Goal: Information Seeking & Learning: Learn about a topic

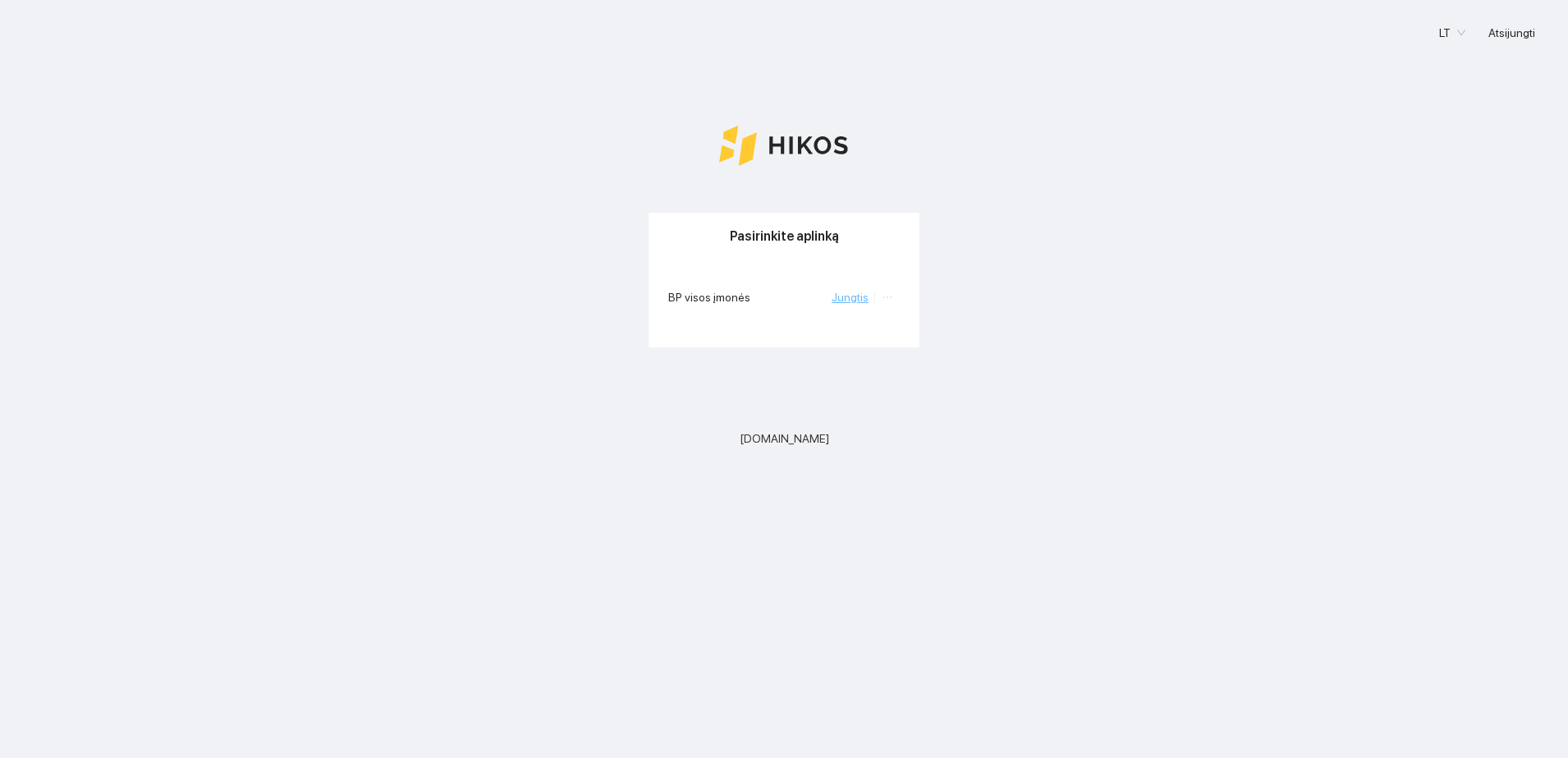
click at [858, 296] on link "Jungtis" at bounding box center [850, 298] width 37 height 13
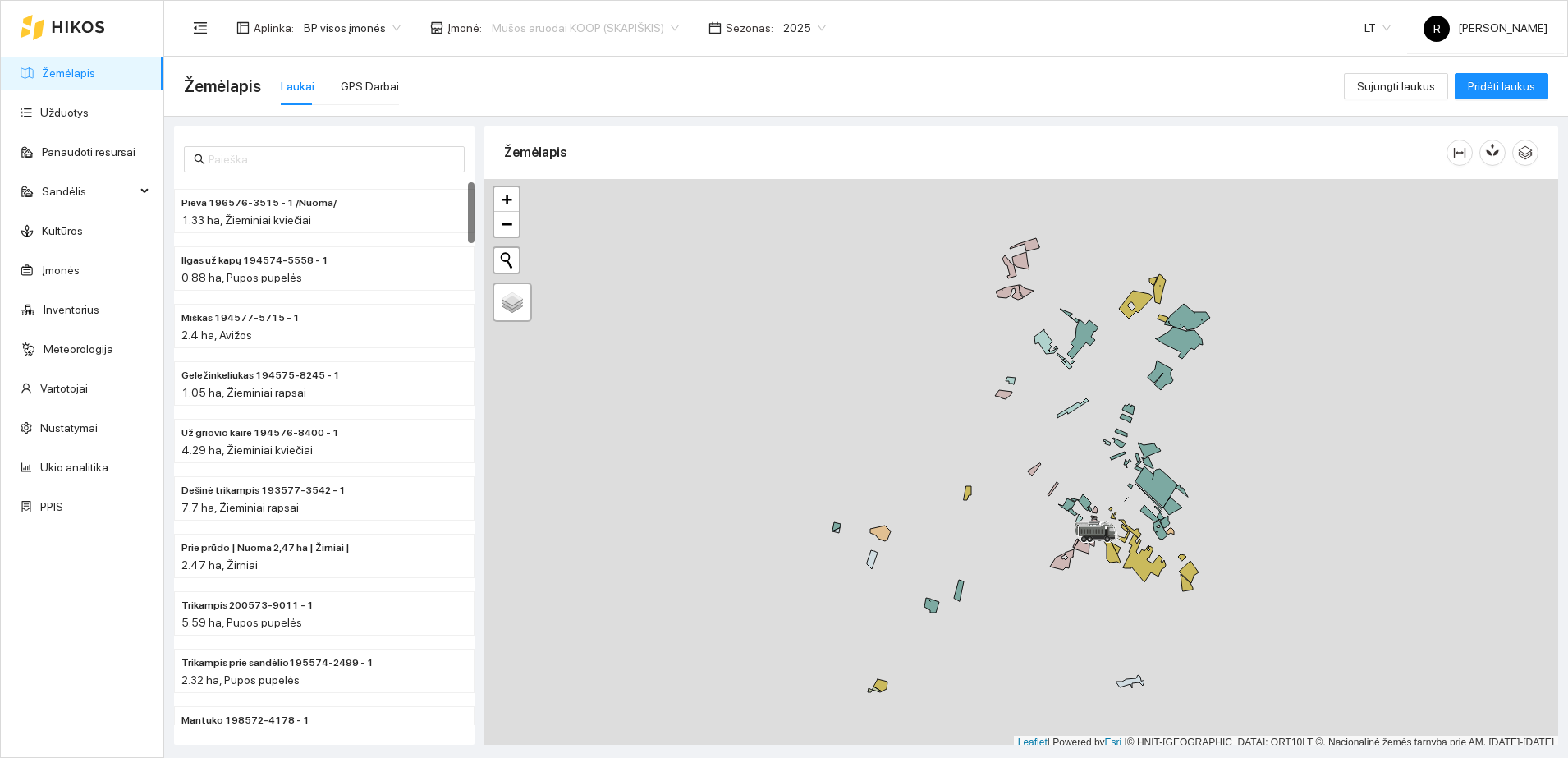
click at [658, 27] on span "Mūšos aruodai KOOP (SKAPIŠKIS)" at bounding box center [586, 27] width 188 height 25
click at [505, 61] on div "Visos" at bounding box center [576, 60] width 186 height 18
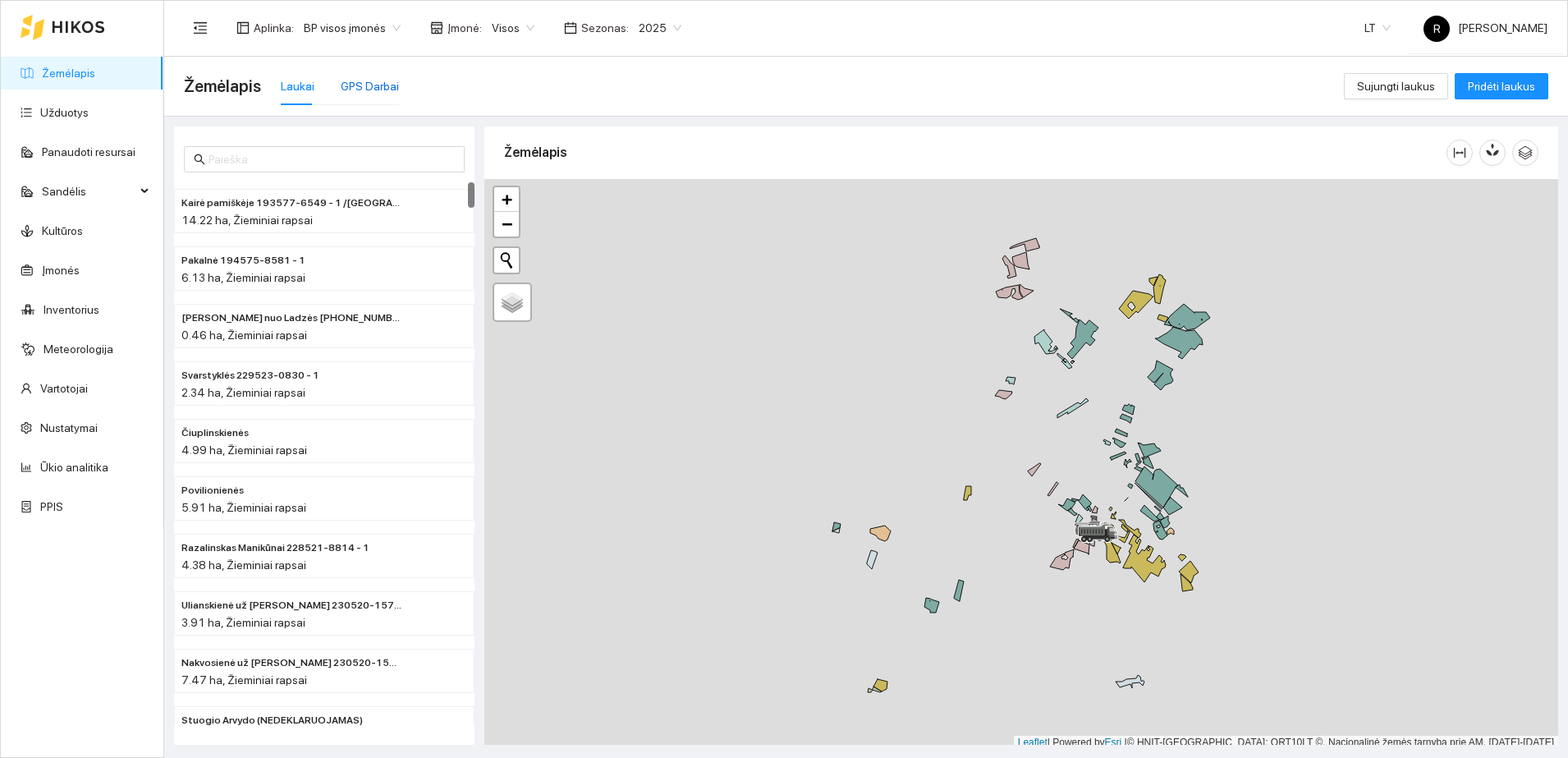
click at [357, 86] on div "GPS Darbai" at bounding box center [369, 85] width 59 height 18
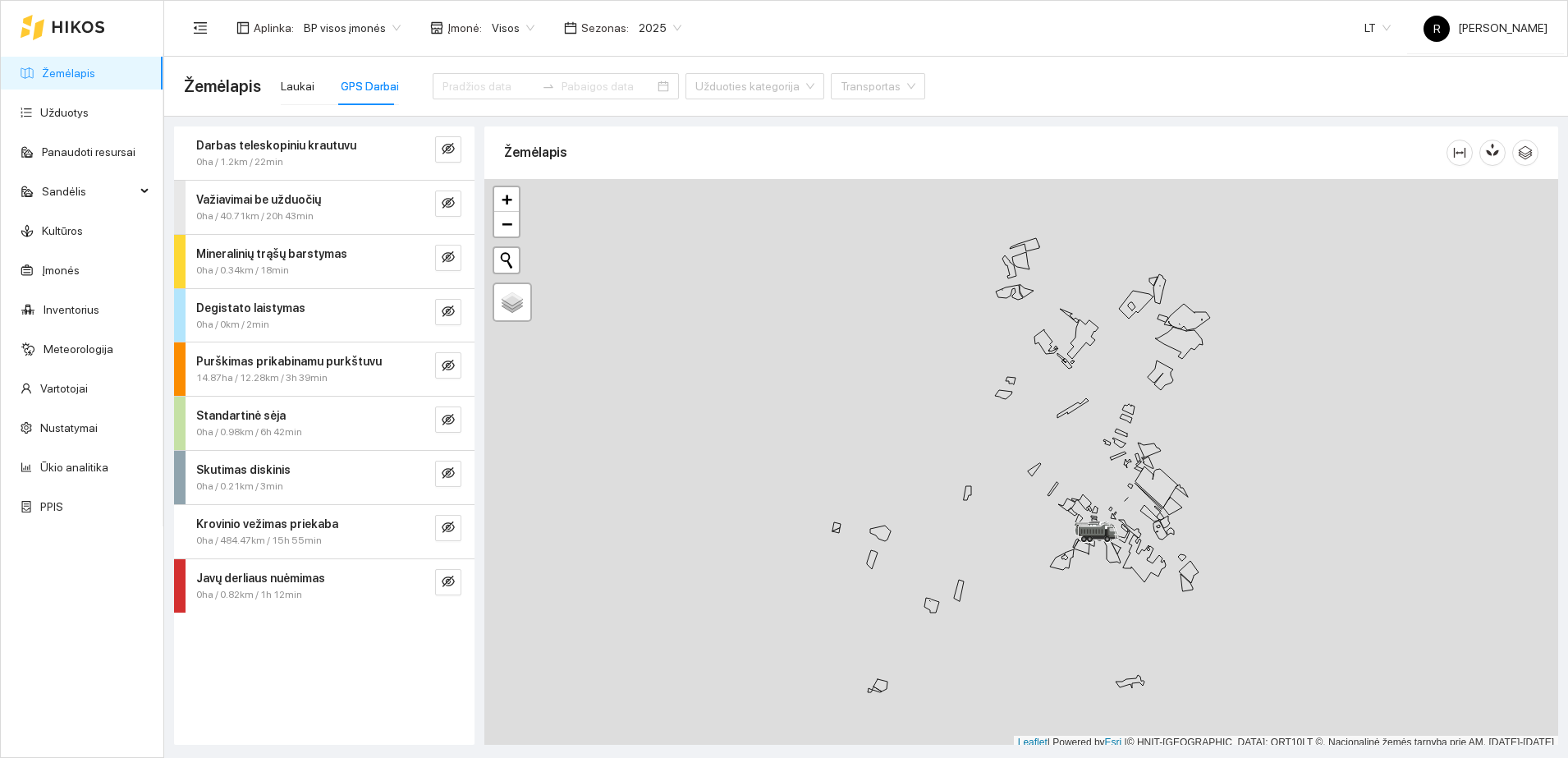
click at [350, 148] on div "Darbas teleskopiniu krautuvu" at bounding box center [297, 145] width 201 height 18
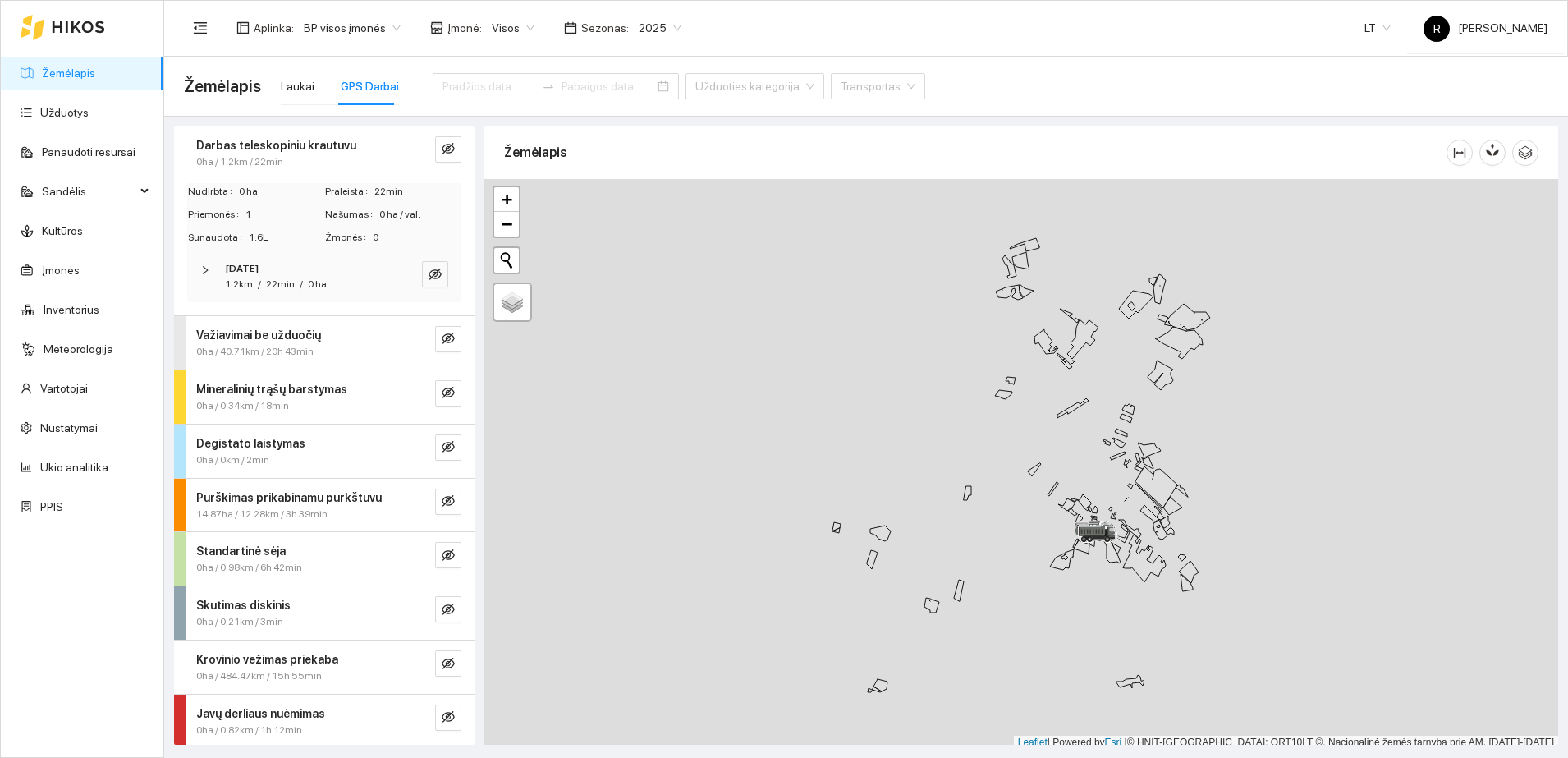
click at [345, 281] on div "1.2km / 22min / 0 ha" at bounding box center [301, 284] width 153 height 15
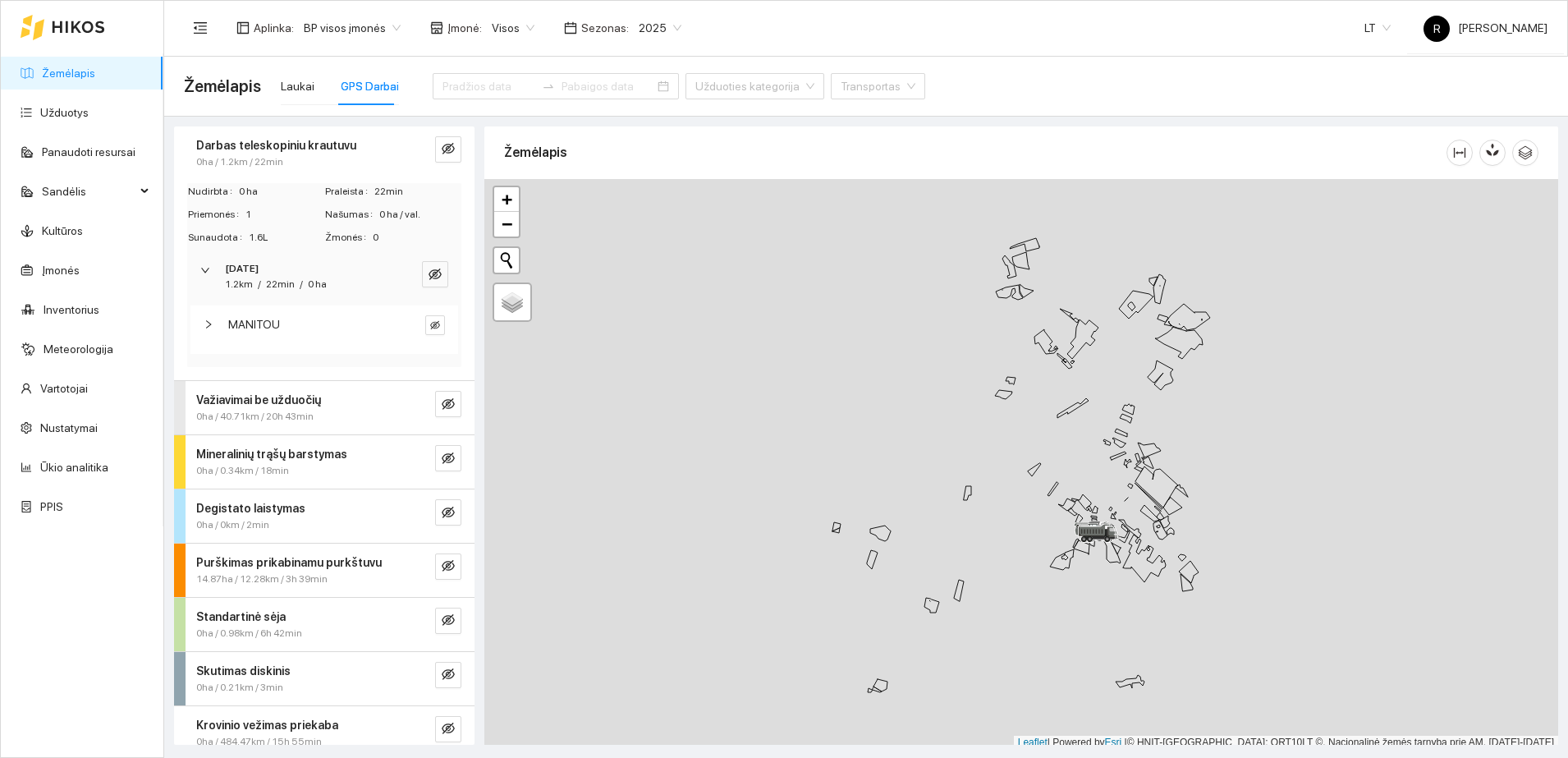
click at [342, 328] on div "MANITOU" at bounding box center [311, 324] width 165 height 18
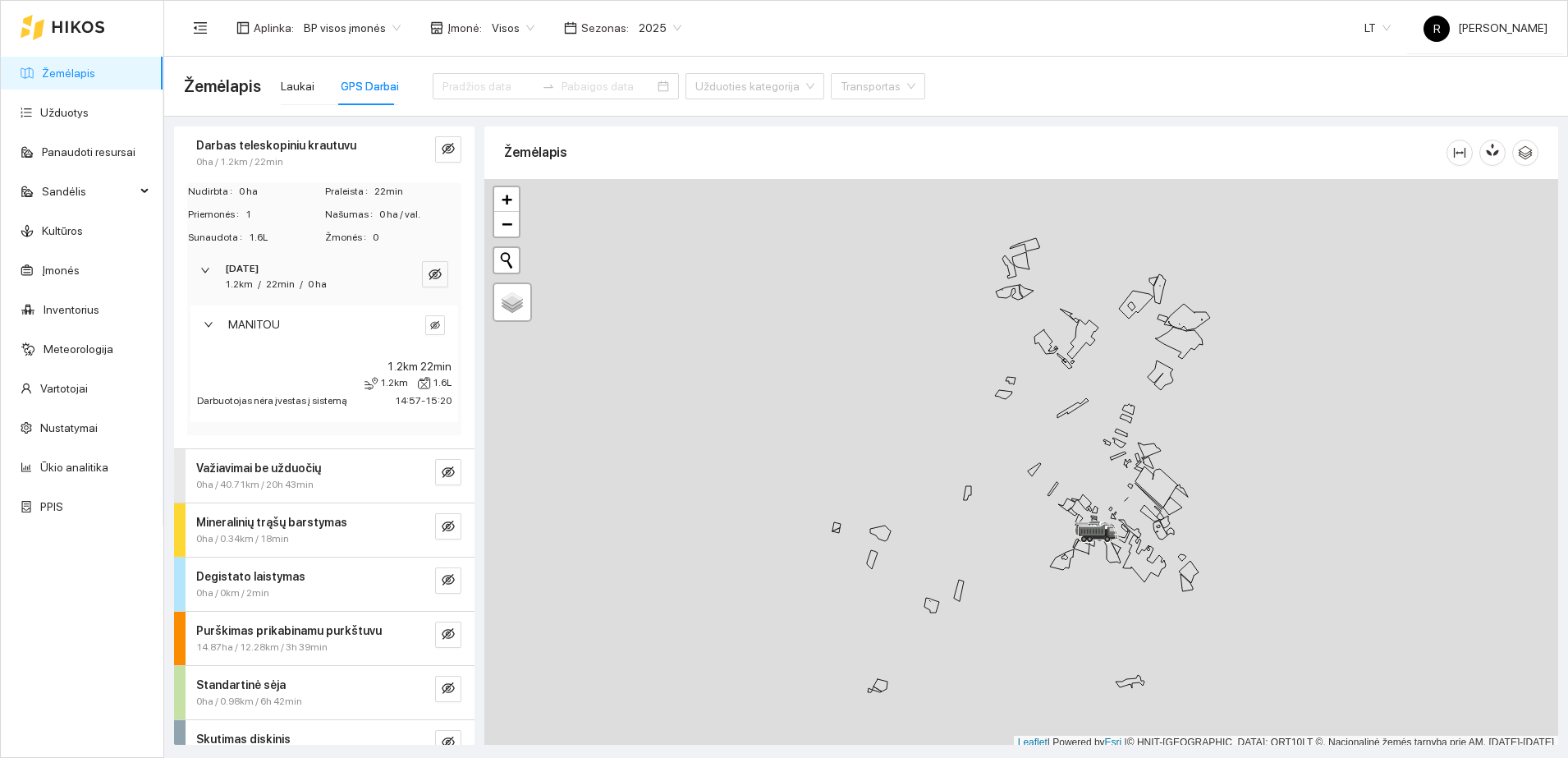
click at [402, 143] on div at bounding box center [415, 150] width 27 height 27
click at [320, 154] on div "0ha / 1.2km / 22min" at bounding box center [297, 162] width 201 height 15
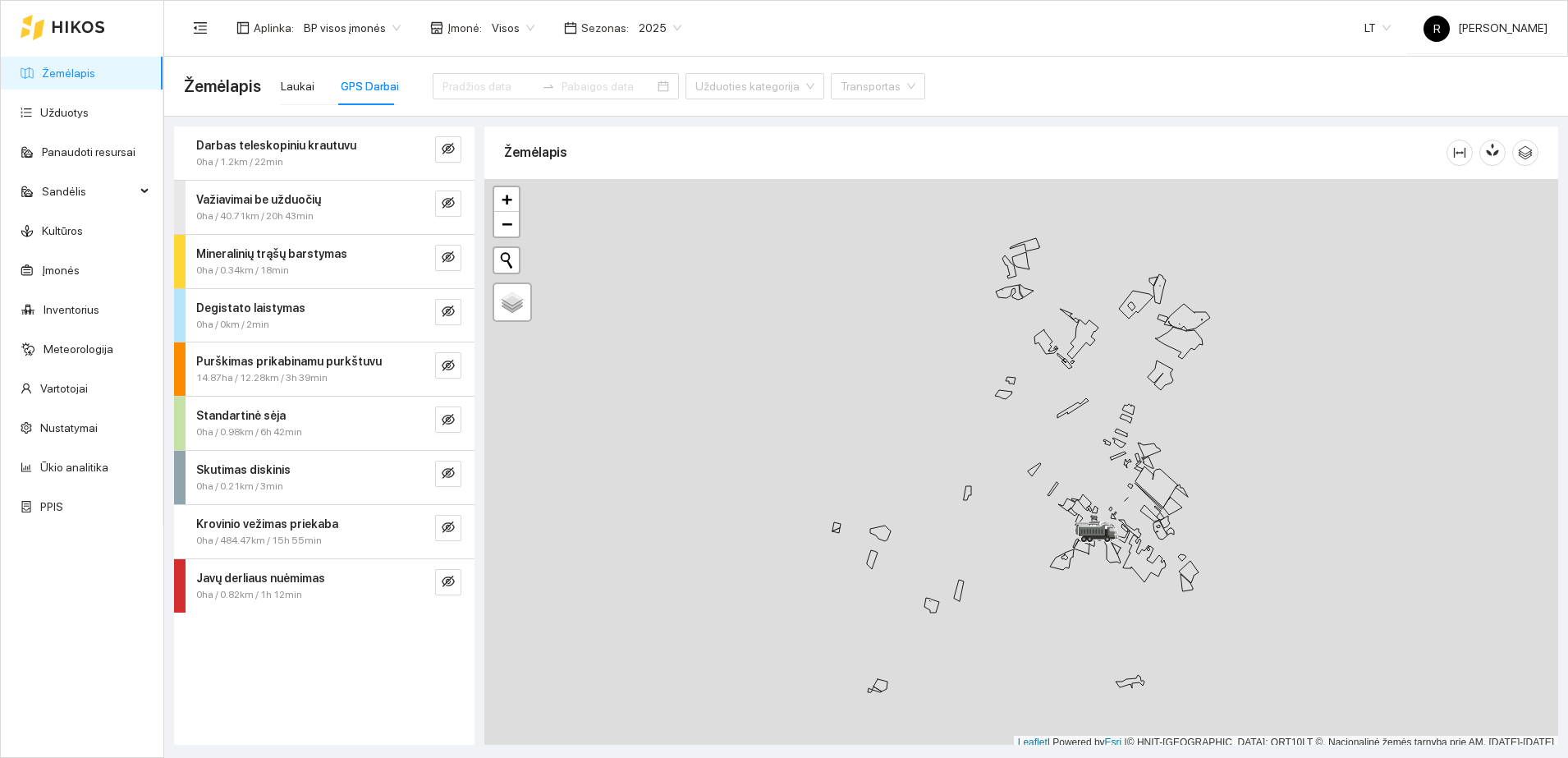
click at [349, 214] on div "0ha / 40.71km / 20h 43min" at bounding box center [297, 216] width 201 height 15
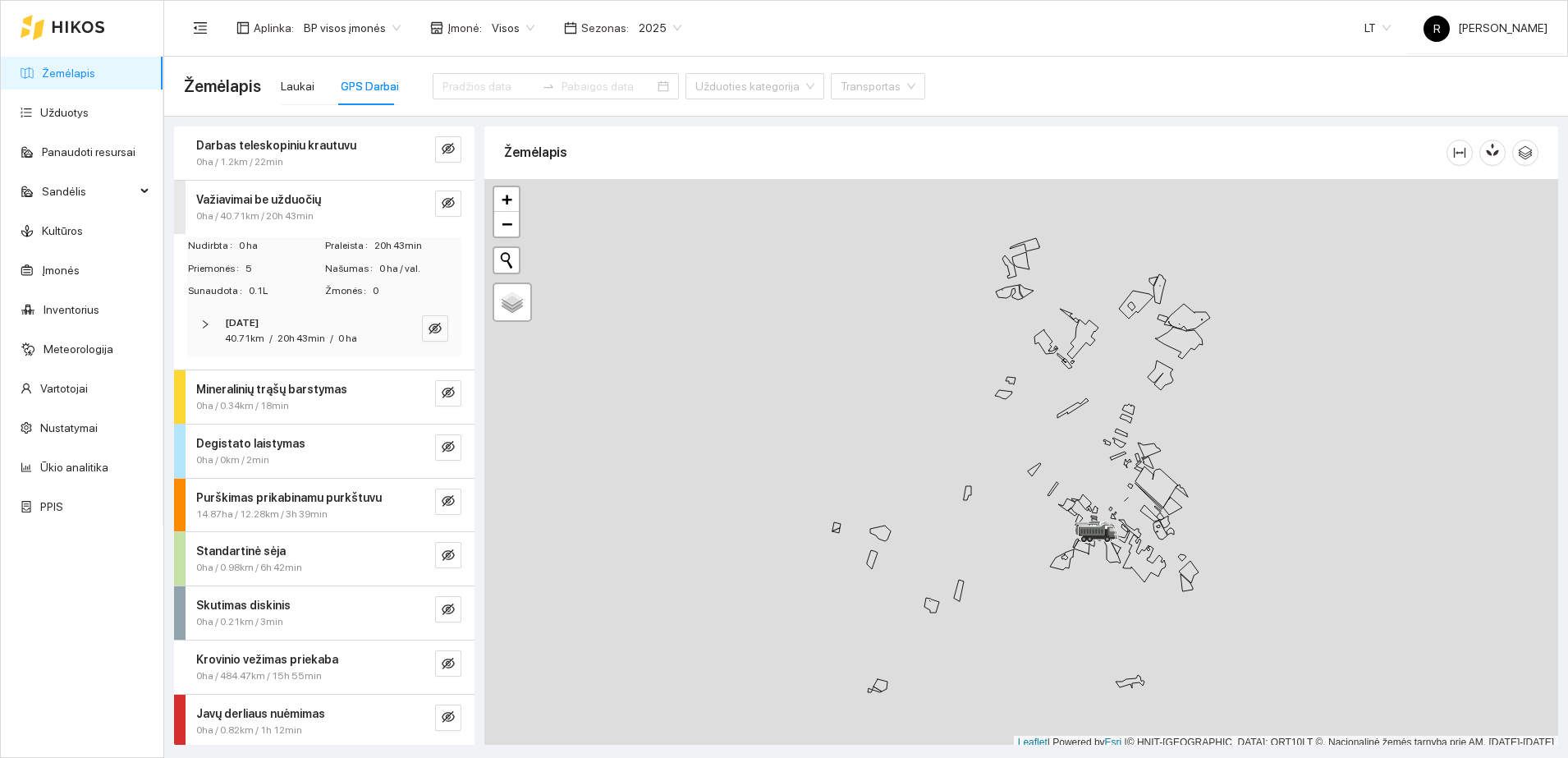
click at [318, 337] on span "20h 43min" at bounding box center [301, 338] width 47 height 11
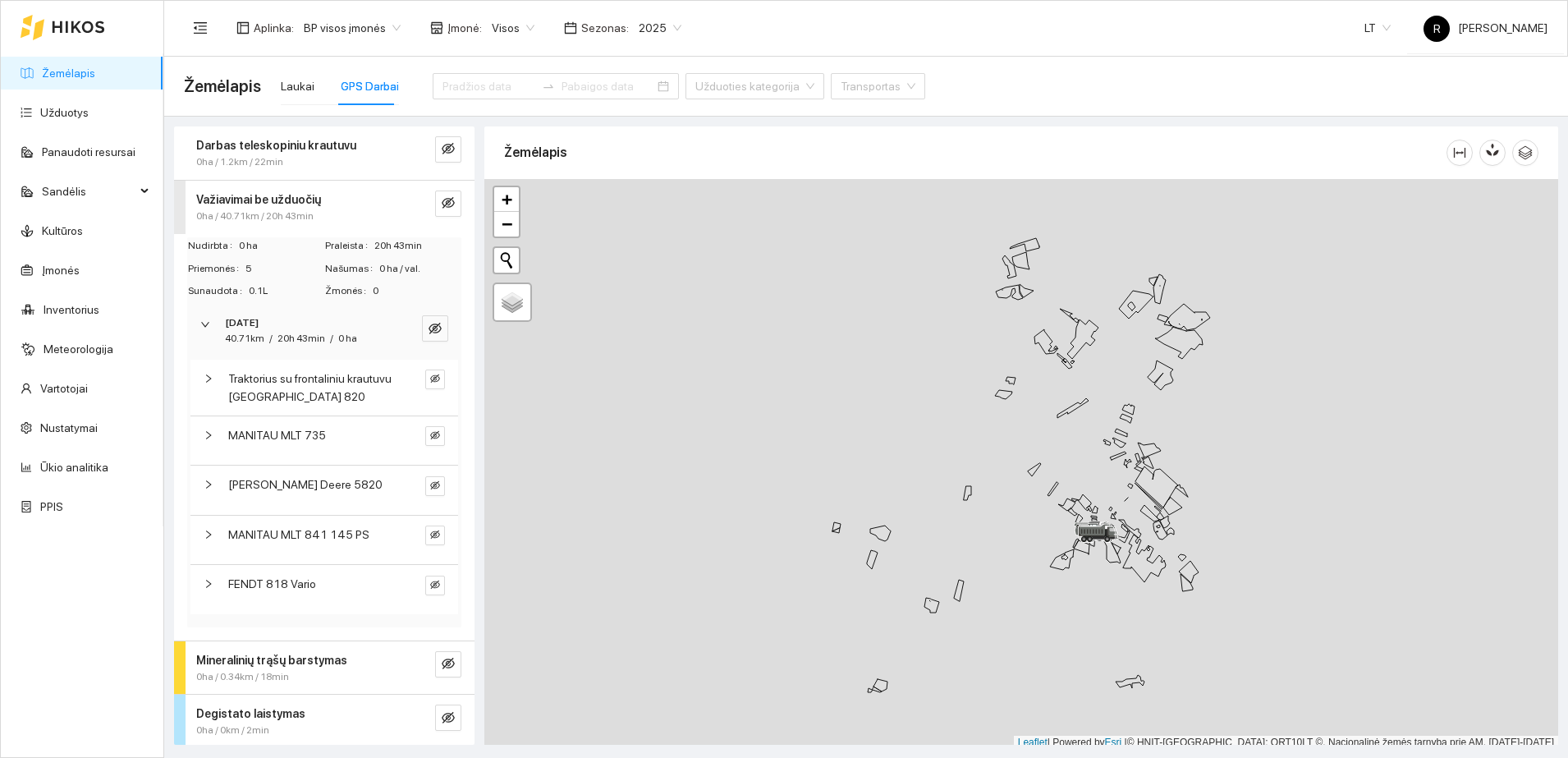
click at [340, 587] on div "FENDT 818 Vario" at bounding box center [311, 583] width 165 height 18
click at [340, 537] on span "MANITAU MLT 841 145 PS" at bounding box center [298, 533] width 141 height 18
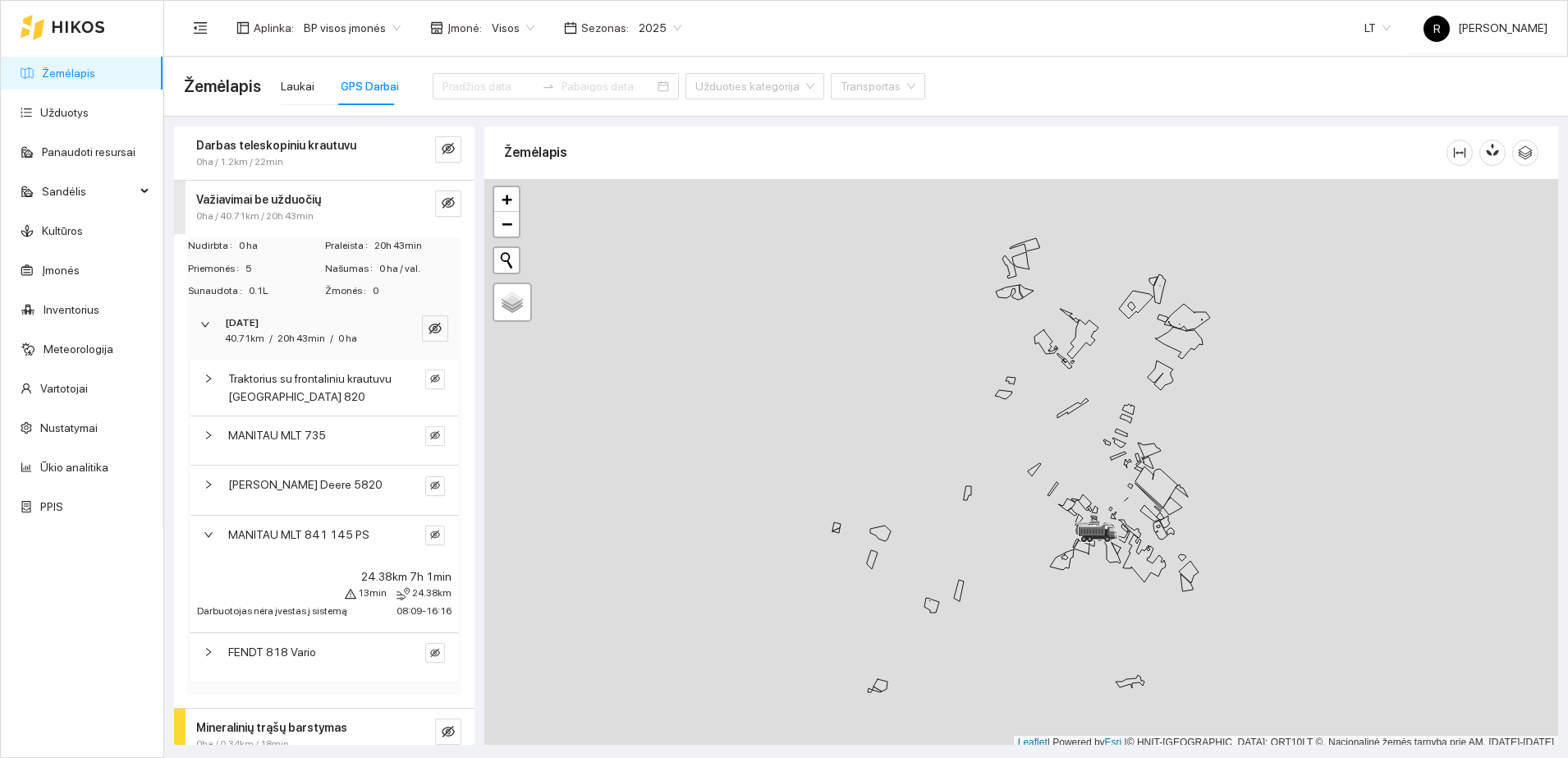
click at [340, 537] on span "MANITAU MLT 841 145 PS" at bounding box center [298, 533] width 141 height 18
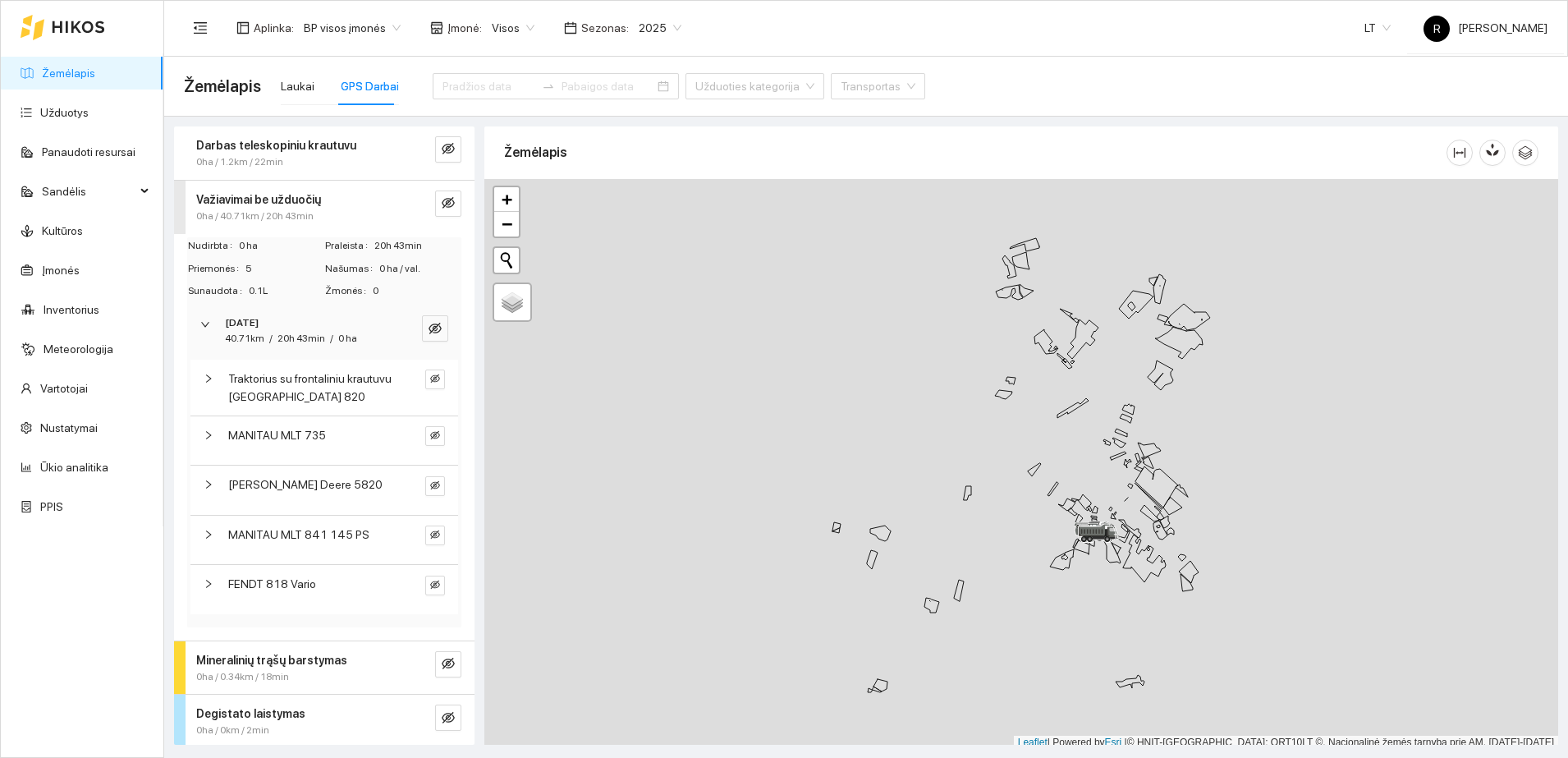
click at [324, 206] on div "Važiavimai be užduočių" at bounding box center [297, 199] width 201 height 18
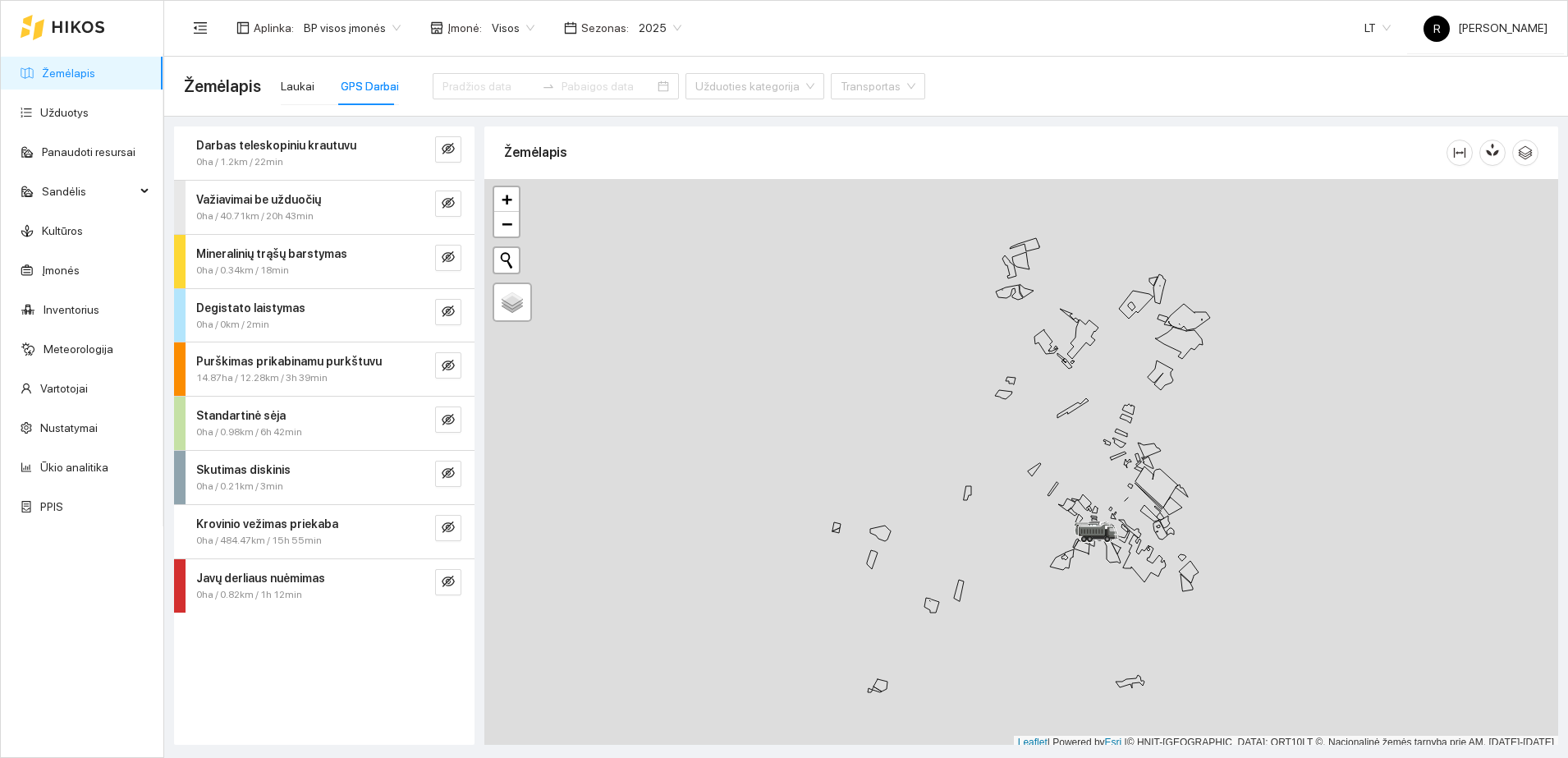
click at [319, 261] on span "Mineralinių trąšų barstymas" at bounding box center [271, 253] width 151 height 18
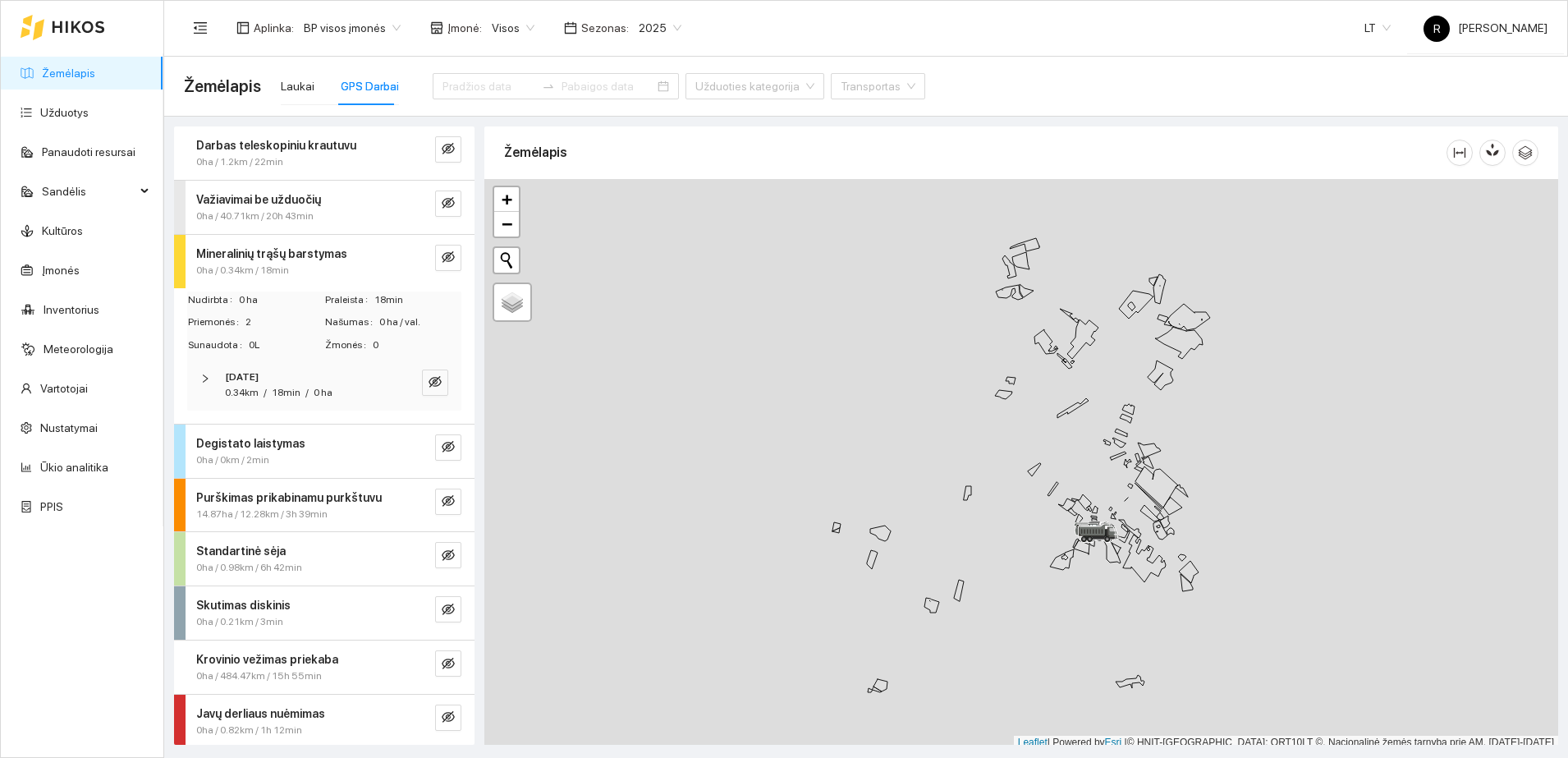
click at [308, 388] on div "0.34km / 18min / 0 ha" at bounding box center [278, 392] width 107 height 15
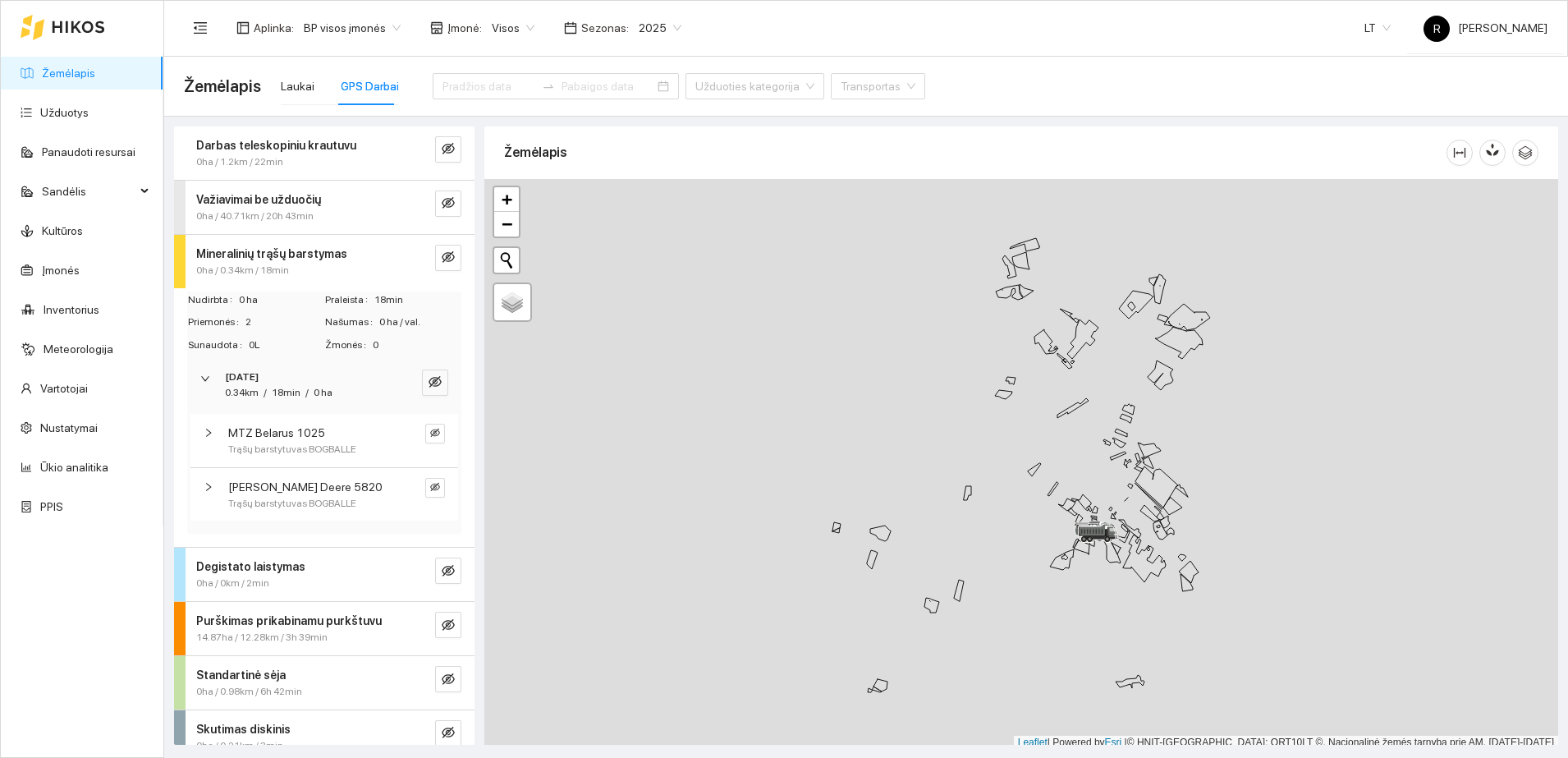
click at [299, 259] on strong "Mineralinių trąšų barstymas" at bounding box center [271, 254] width 151 height 13
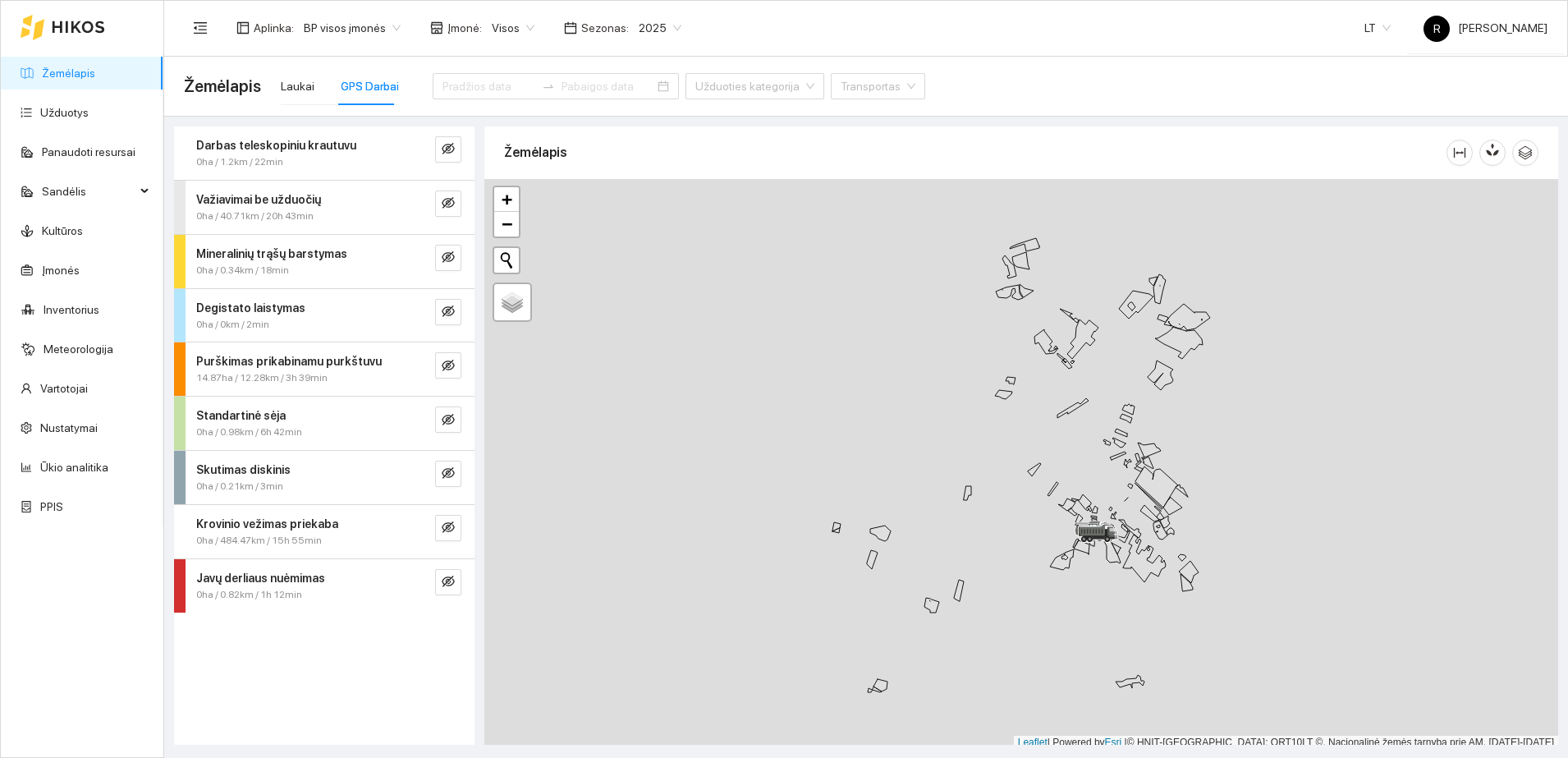
click at [316, 370] on span "14.87ha / 12.28km / 3h 39min" at bounding box center [261, 378] width 132 height 15
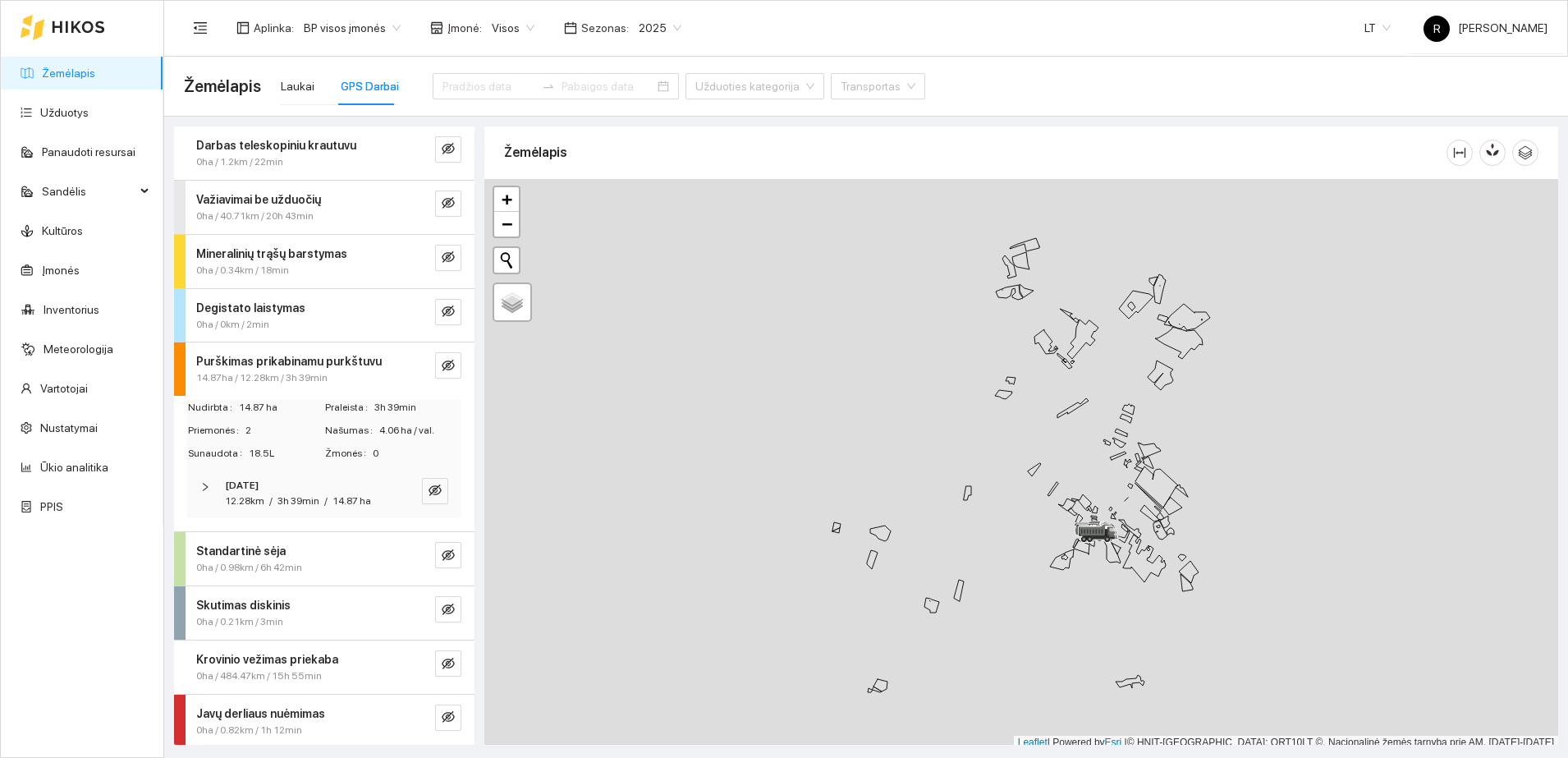
click at [285, 491] on div "[DATE]" at bounding box center [301, 485] width 153 height 15
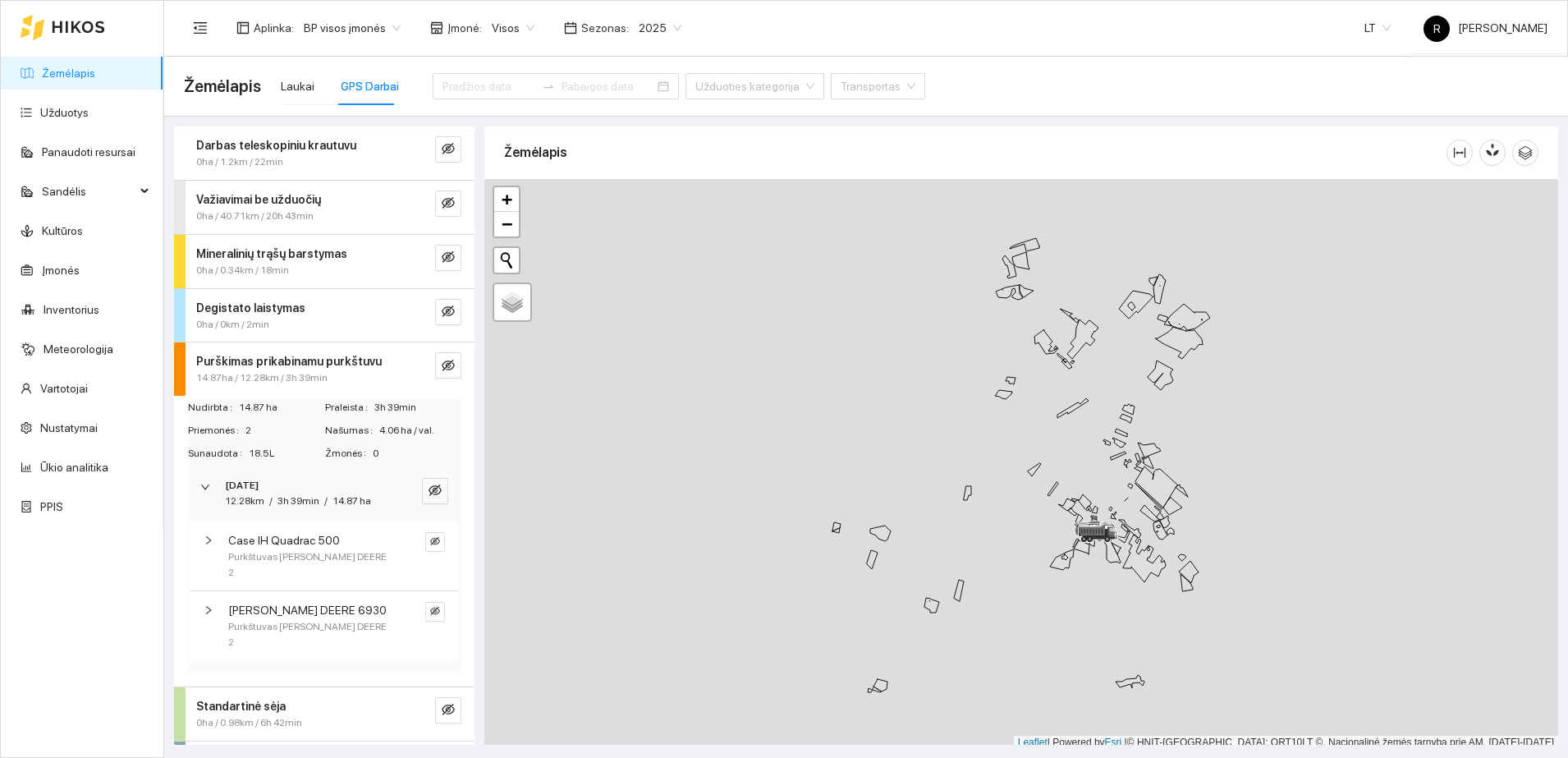
click at [304, 617] on span "[PERSON_NAME] DEERE 6930" at bounding box center [307, 609] width 158 height 18
click at [310, 361] on strong "Purškimas prikabinamu purkštuvu" at bounding box center [289, 361] width 186 height 13
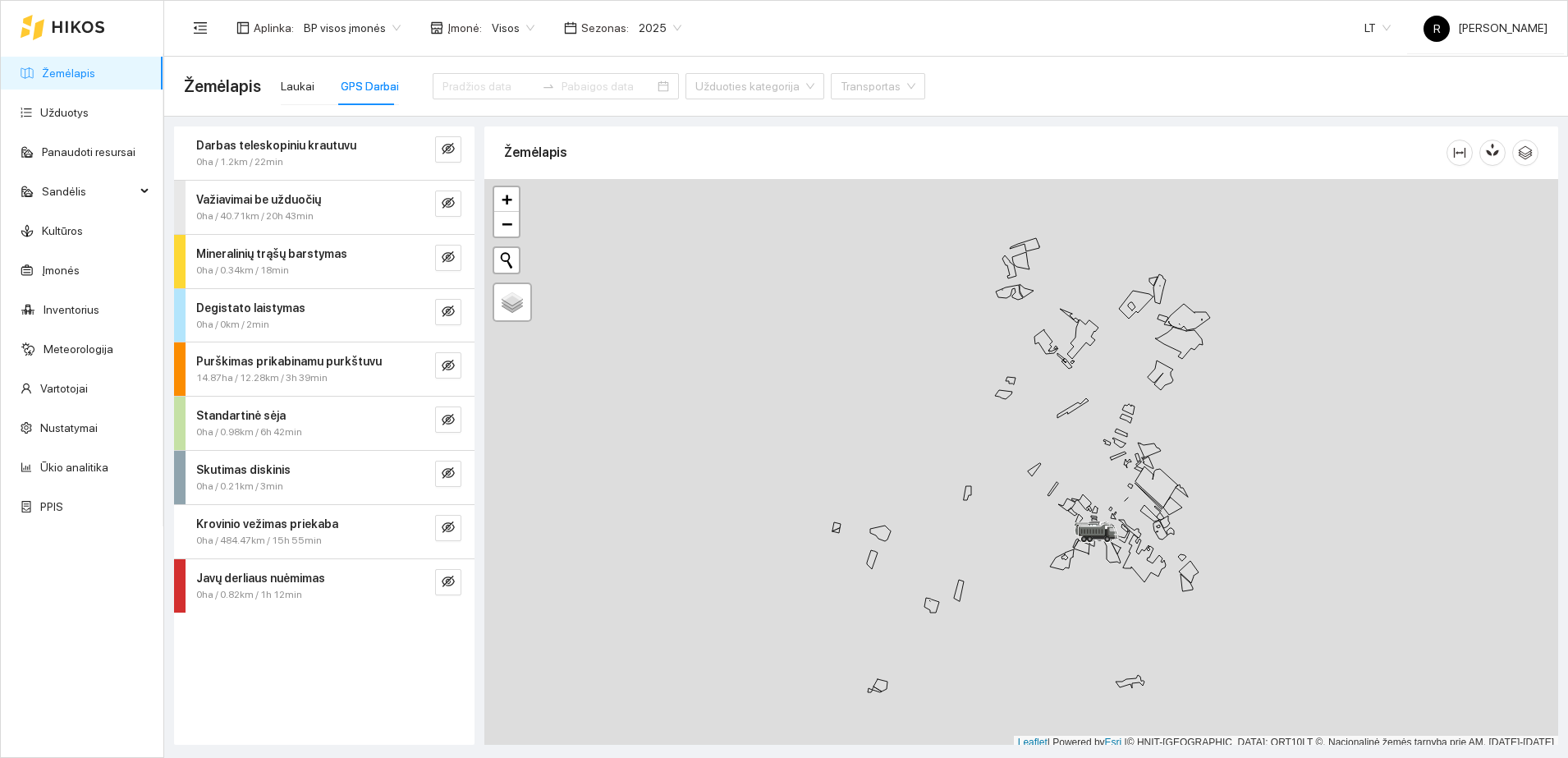
click at [304, 435] on div "0ha / 0.98km / 6h 42min" at bounding box center [297, 432] width 201 height 15
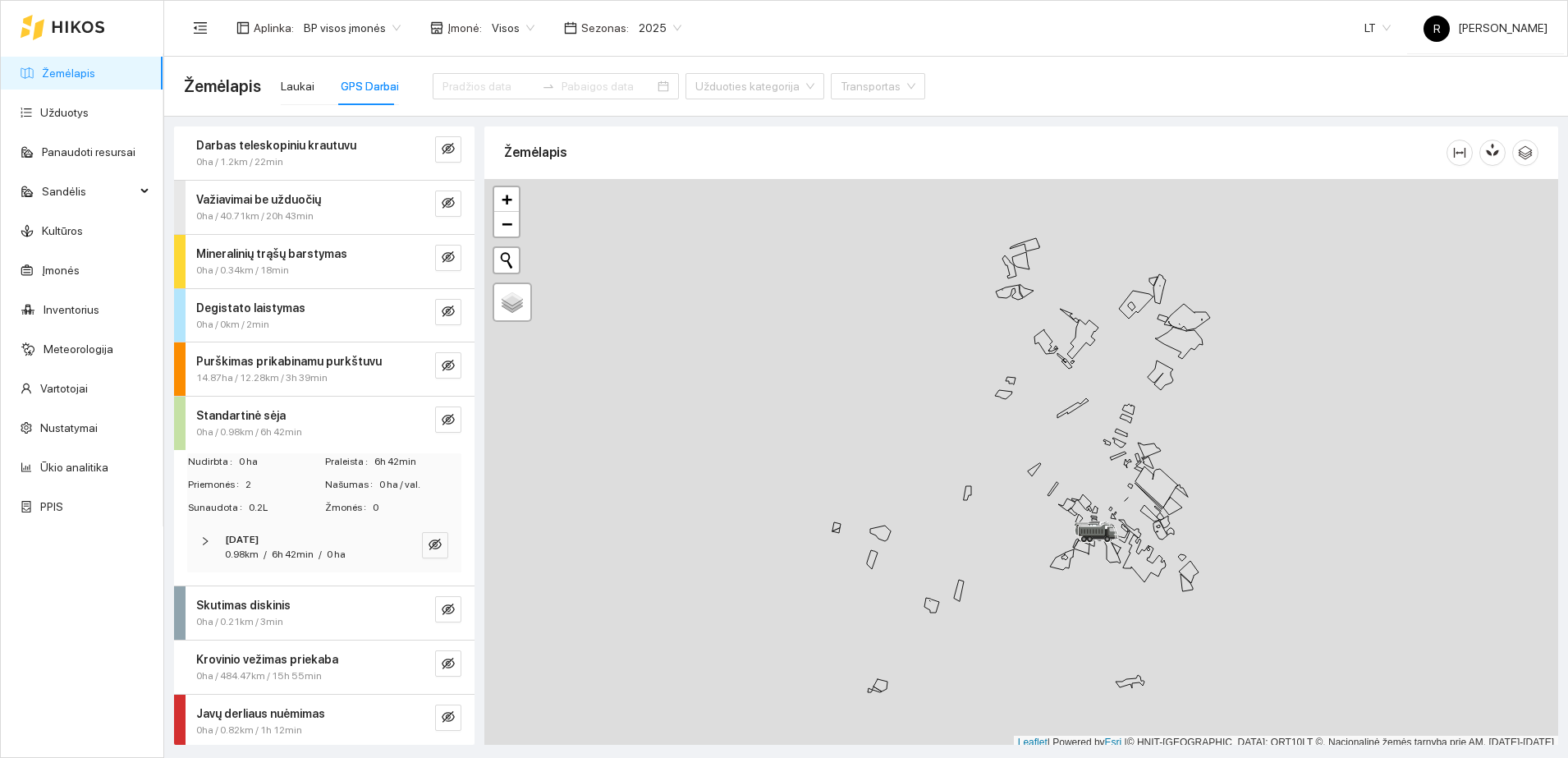
click at [318, 547] on div "/" at bounding box center [319, 554] width 3 height 15
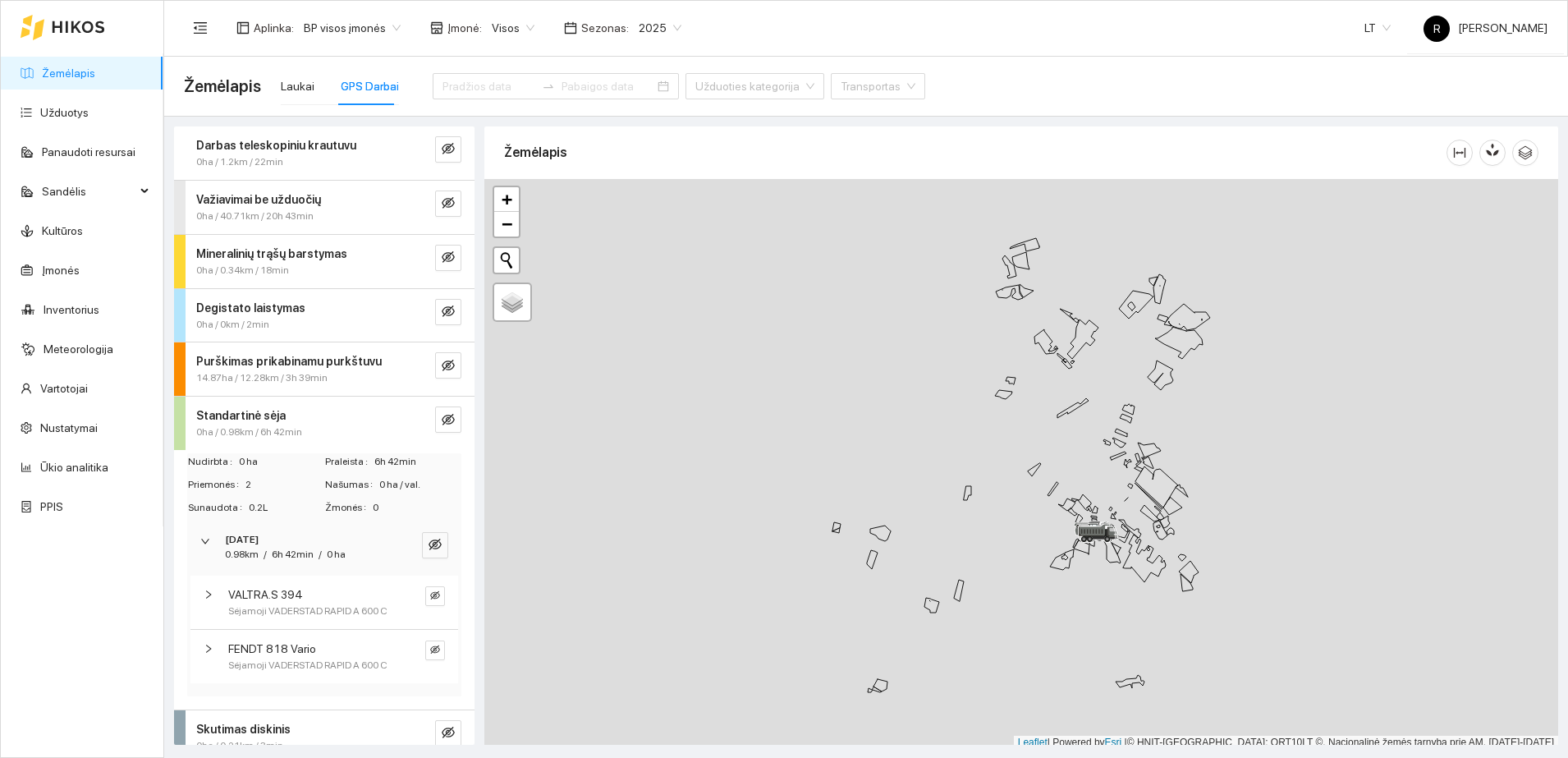
click at [335, 609] on span "Sėjamoji VADERSTAD RAPID A 600 C" at bounding box center [308, 611] width 159 height 15
click at [281, 423] on div "Standartinė sėja" at bounding box center [297, 415] width 201 height 18
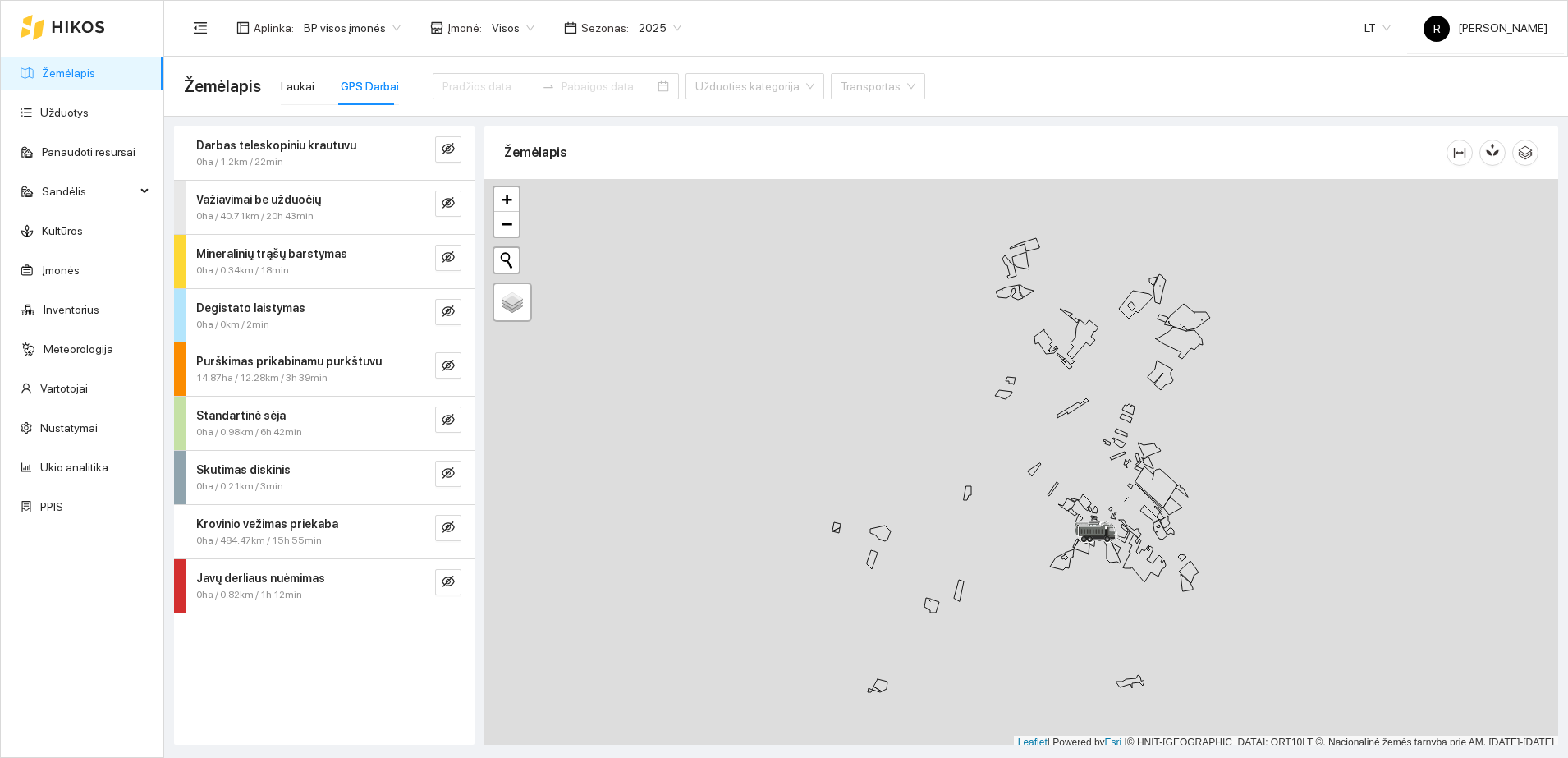
click at [286, 481] on div "0ha / 0.21km / 3min" at bounding box center [297, 486] width 201 height 15
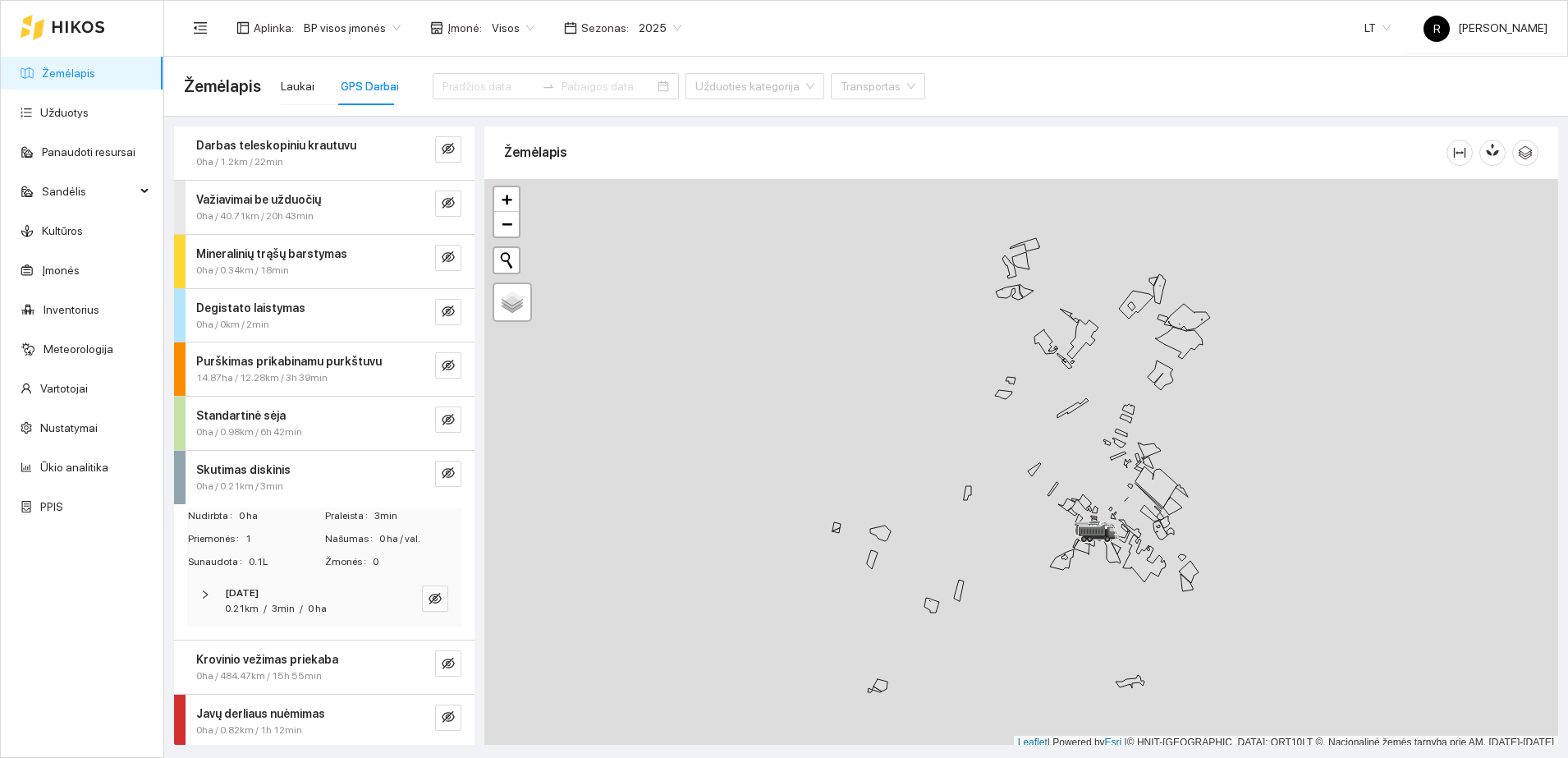
click at [311, 608] on span "0 ha" at bounding box center [317, 608] width 19 height 11
click at [299, 472] on div "Skutimas diskinis" at bounding box center [297, 469] width 201 height 18
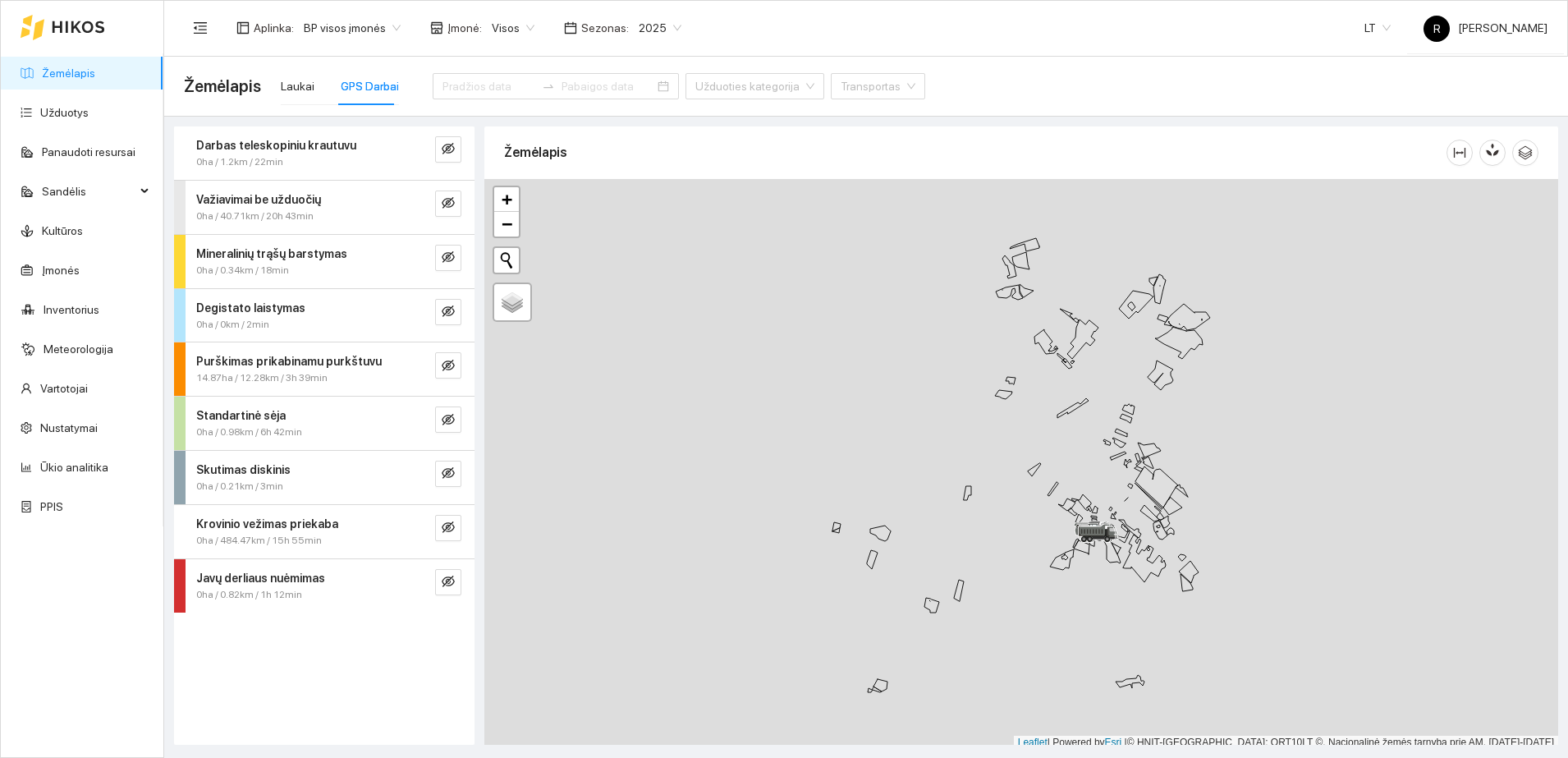
click at [307, 531] on span "Krovinio vežimas priekaba" at bounding box center [267, 523] width 142 height 18
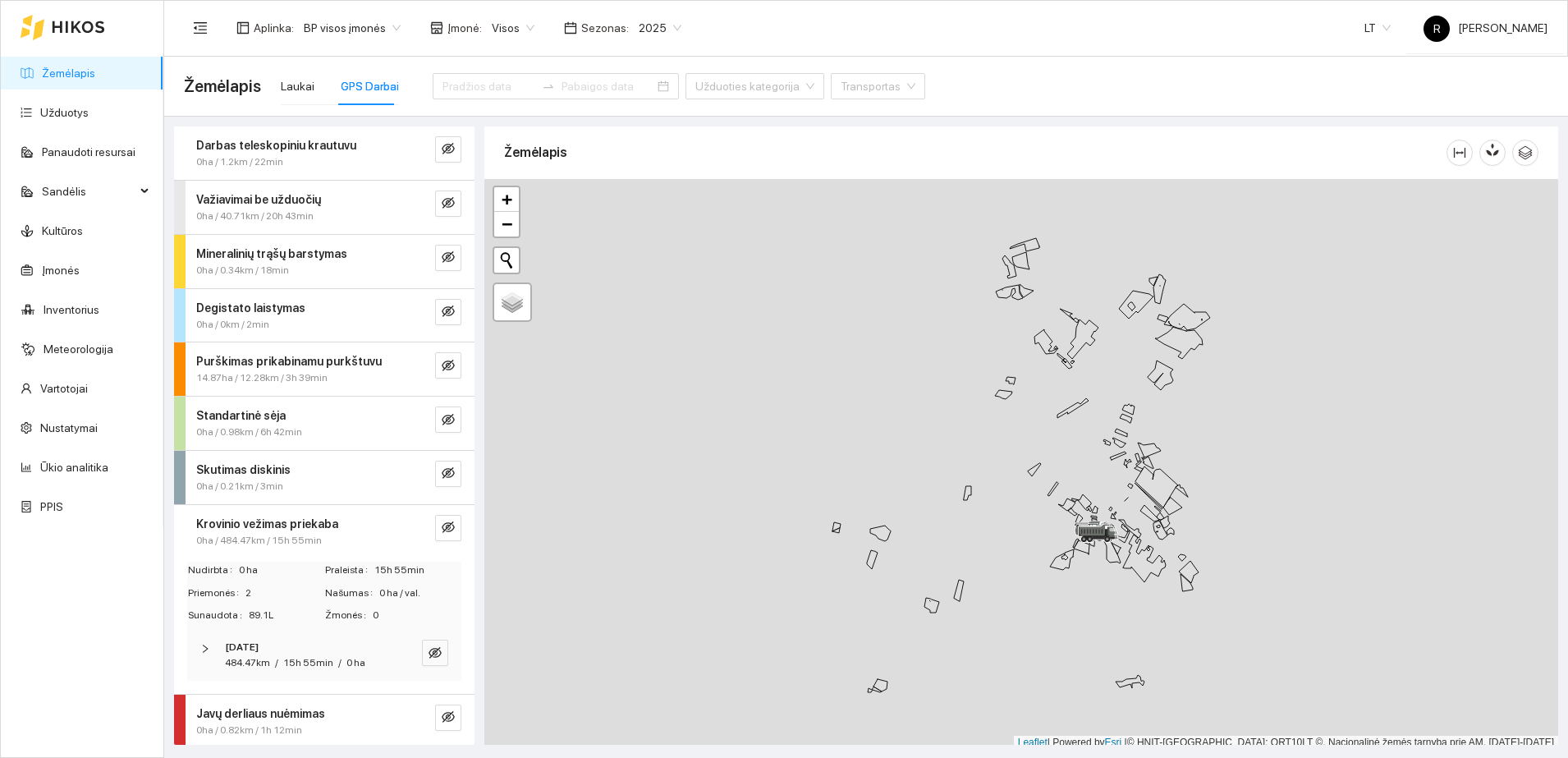
click at [316, 659] on span "15h 55min" at bounding box center [308, 662] width 50 height 11
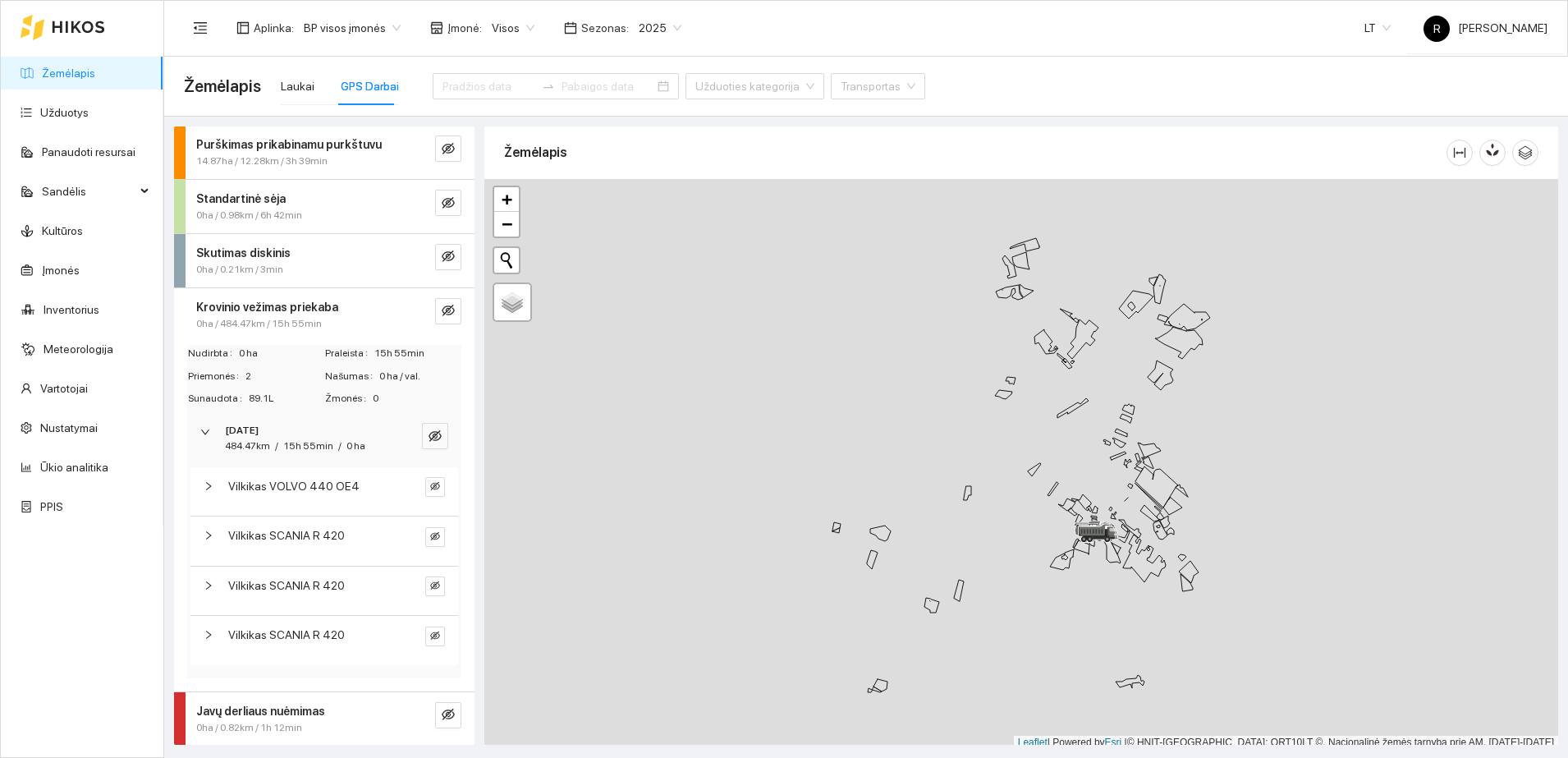
scroll to position [218, 0]
click at [312, 536] on span "Vilkikas SCANIA R 420" at bounding box center [286, 533] width 117 height 18
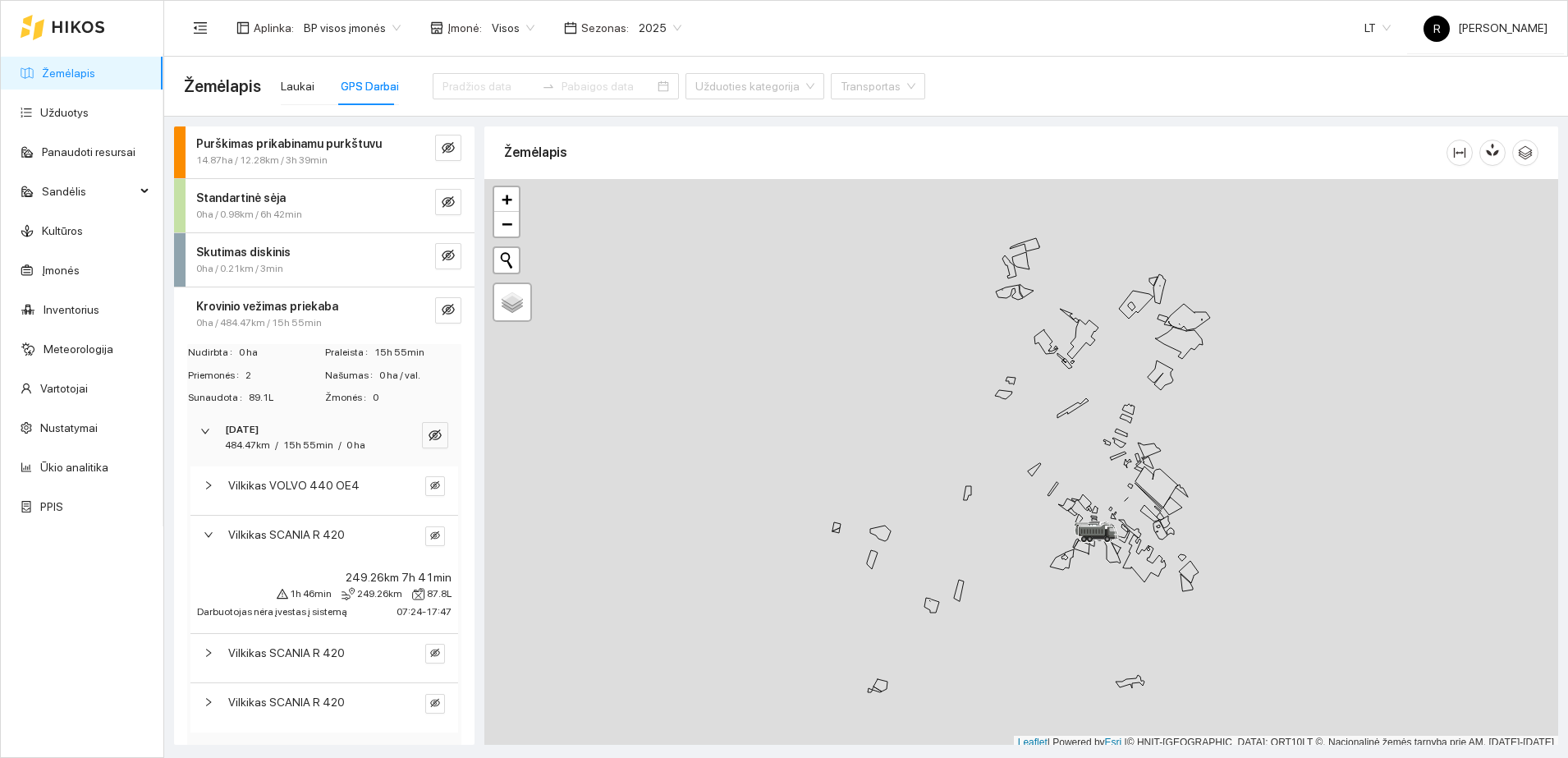
click at [312, 536] on span "Vilkikas SCANIA R 420" at bounding box center [286, 533] width 117 height 18
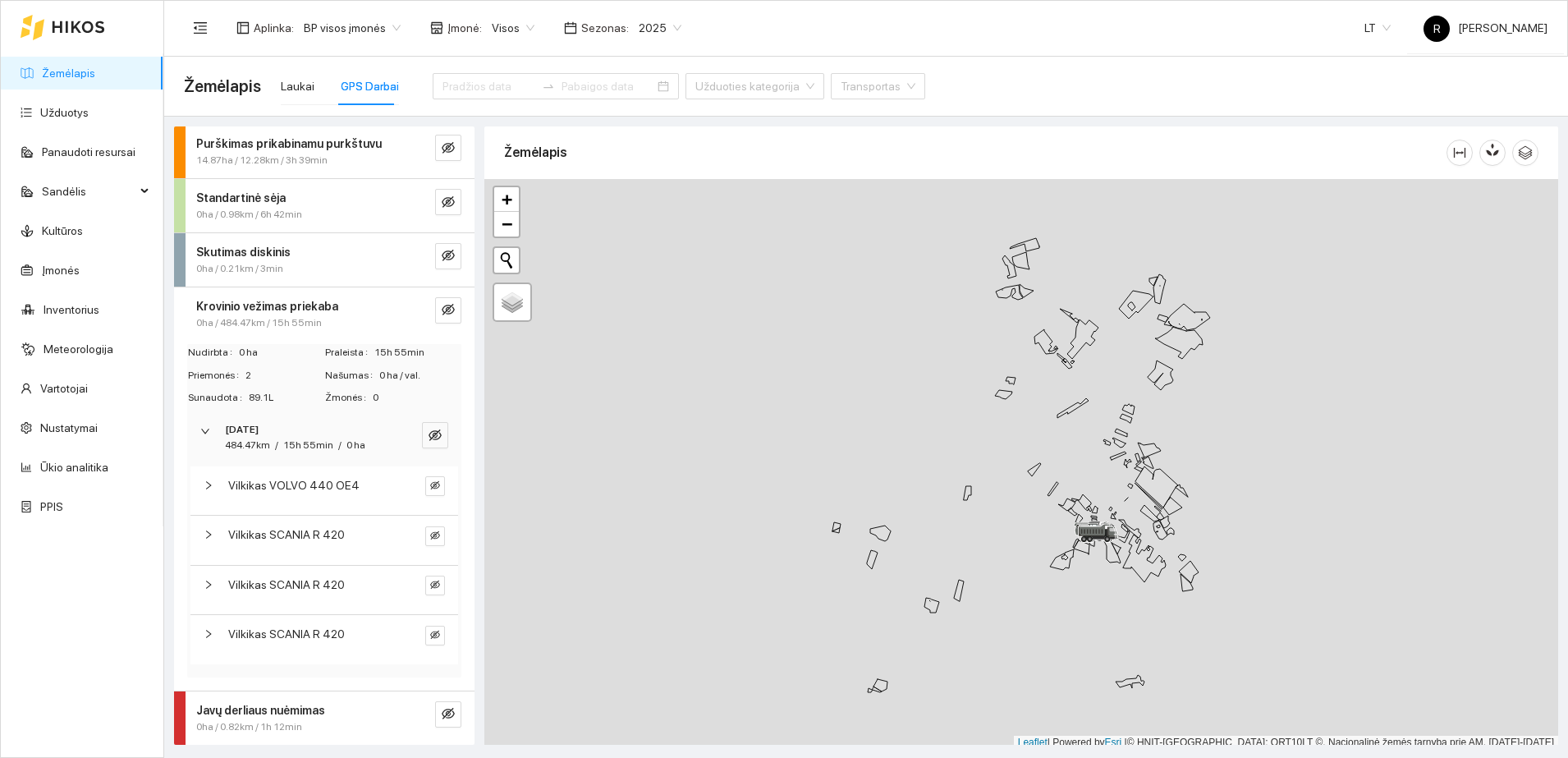
click at [290, 310] on strong "Krovinio vežimas priekaba" at bounding box center [267, 306] width 142 height 13
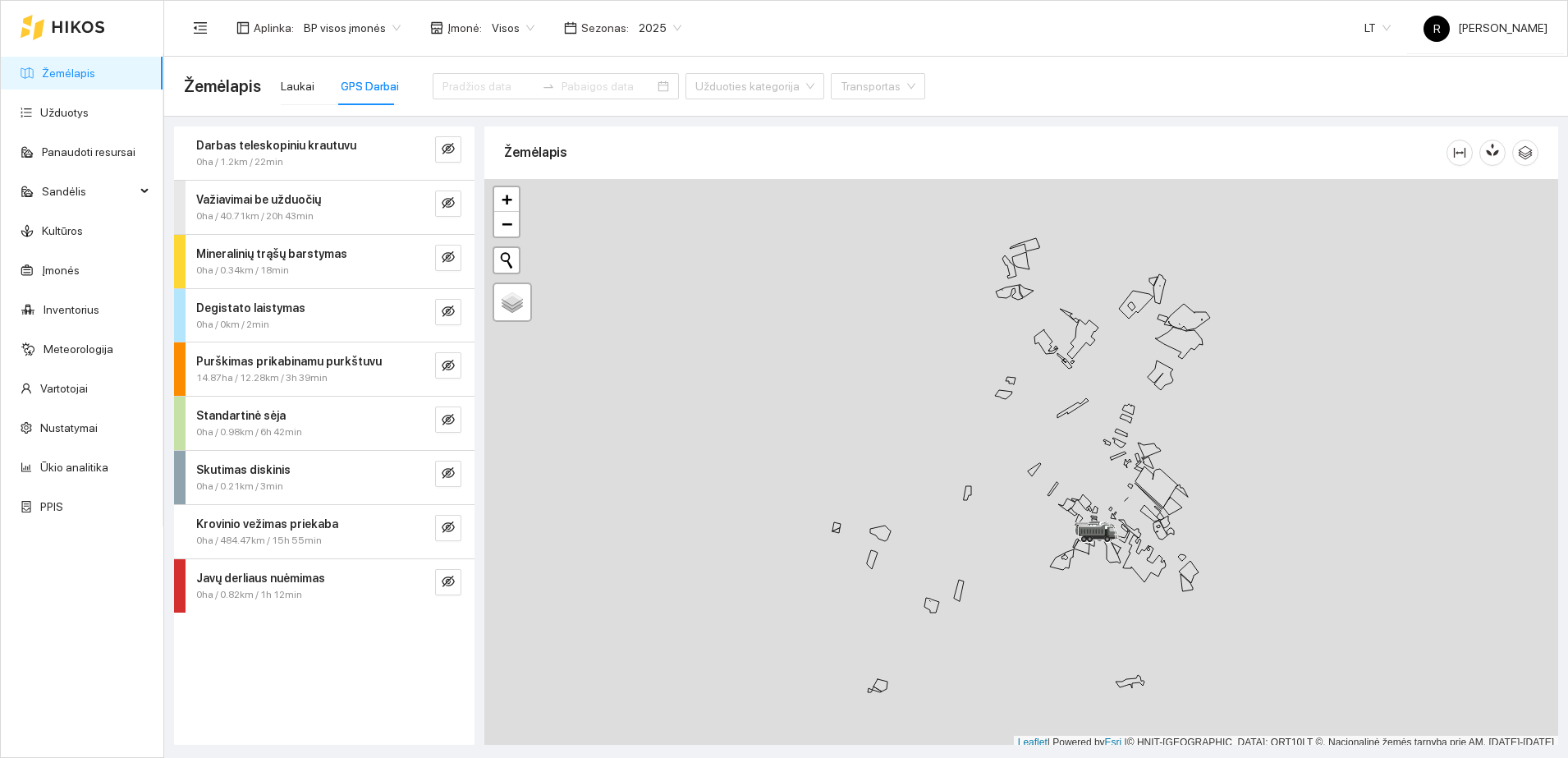
scroll to position [0, 0]
click at [261, 579] on strong "Javų derliaus nuėmimas" at bounding box center [261, 578] width 129 height 13
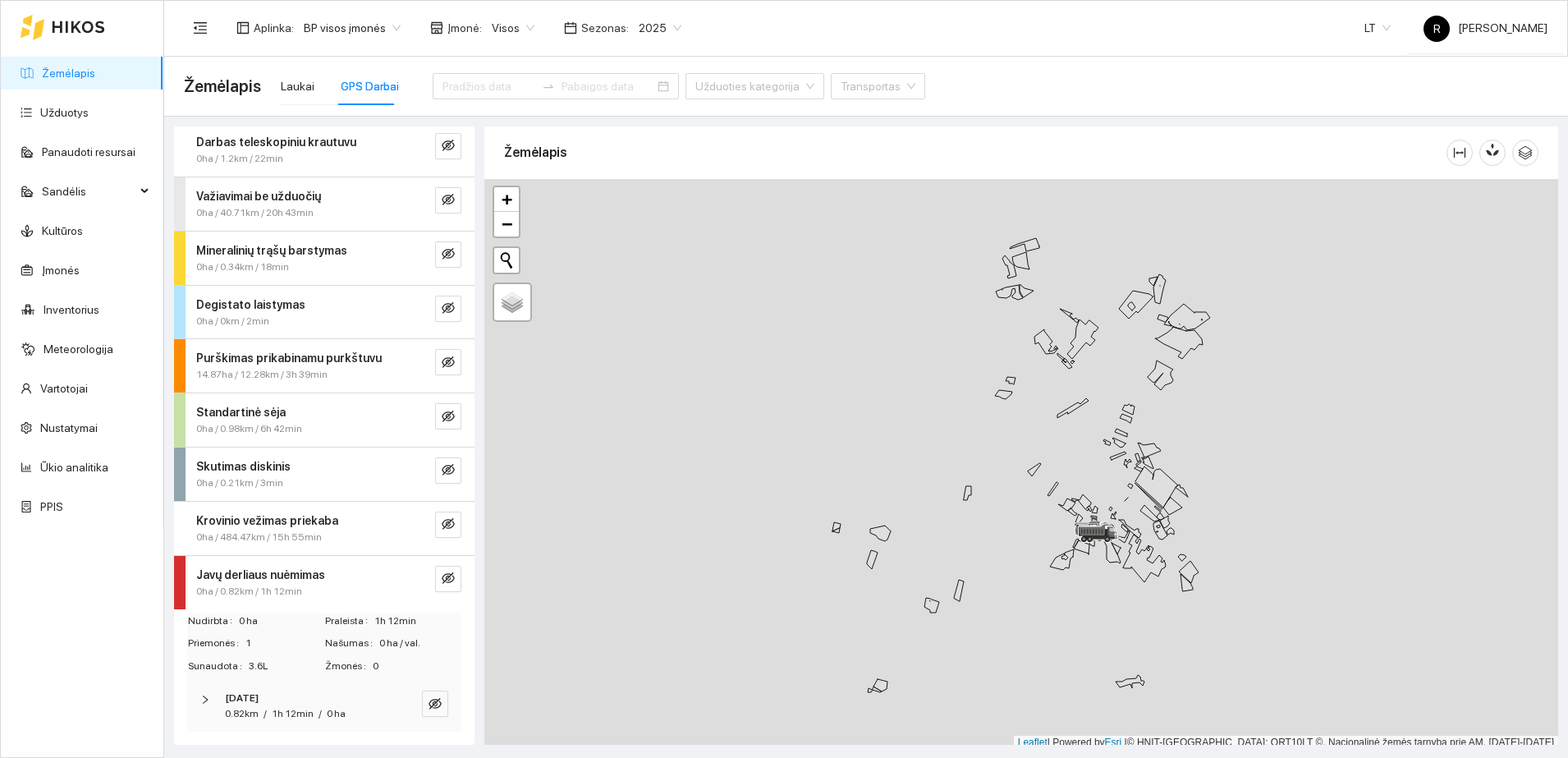
click at [285, 710] on span "1h 12min" at bounding box center [293, 713] width 42 height 11
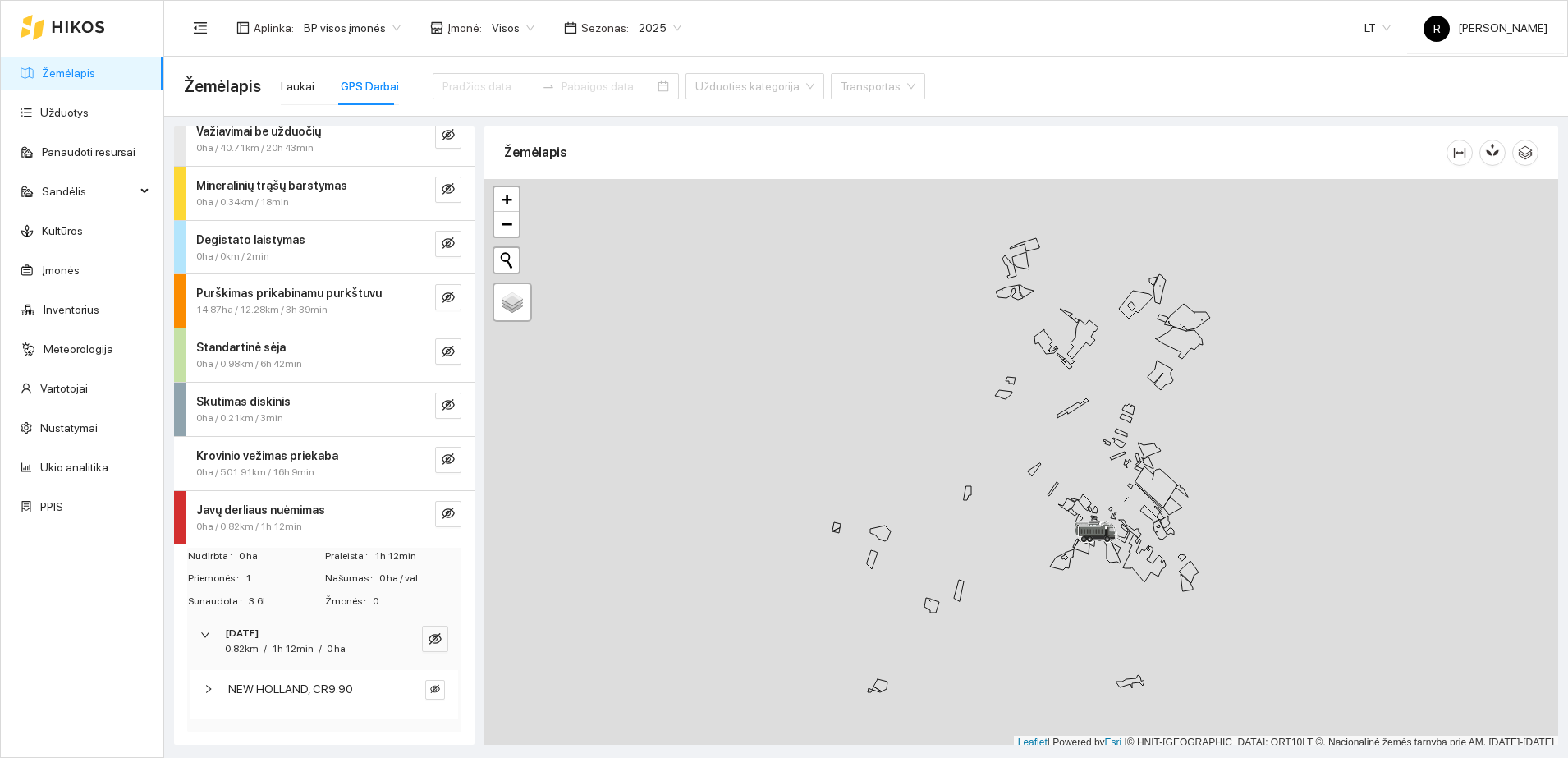
click at [311, 692] on span "NEW HOLLAND, CR9.90" at bounding box center [291, 688] width 125 height 18
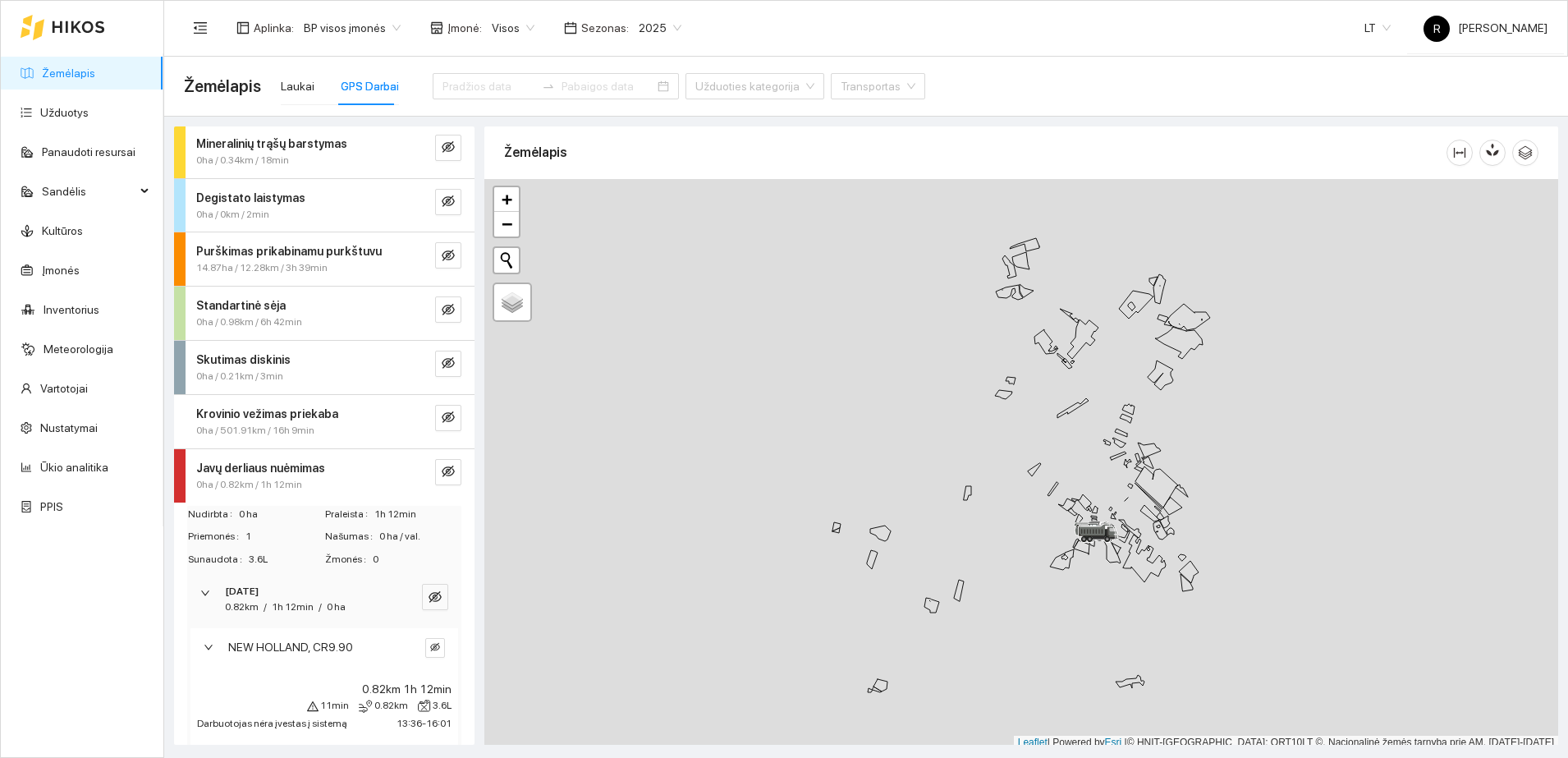
scroll to position [34, 0]
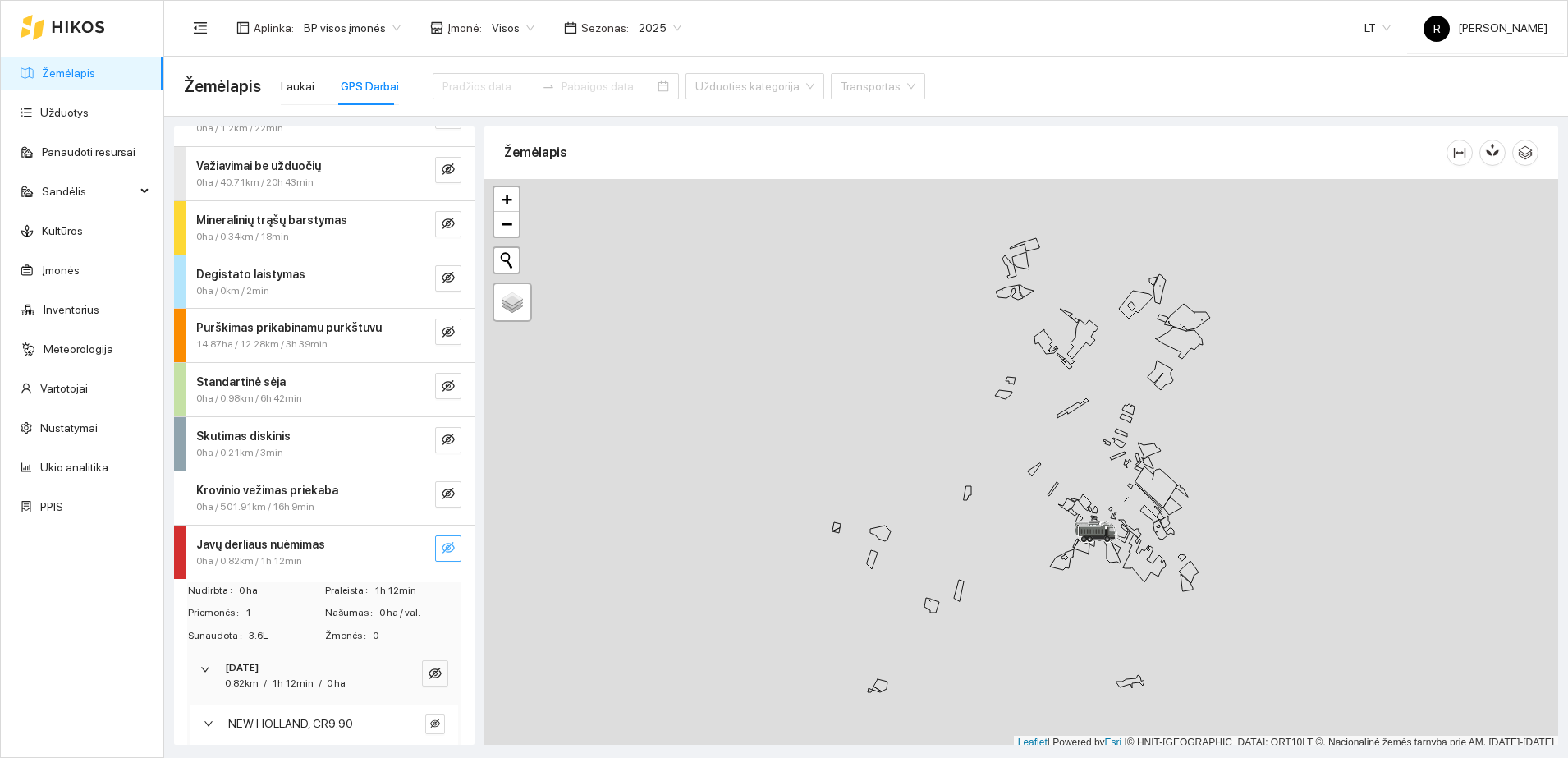
click at [435, 550] on button "button" at bounding box center [448, 549] width 27 height 27
click at [294, 550] on strong "Javų derliaus nuėmimas" at bounding box center [261, 544] width 129 height 13
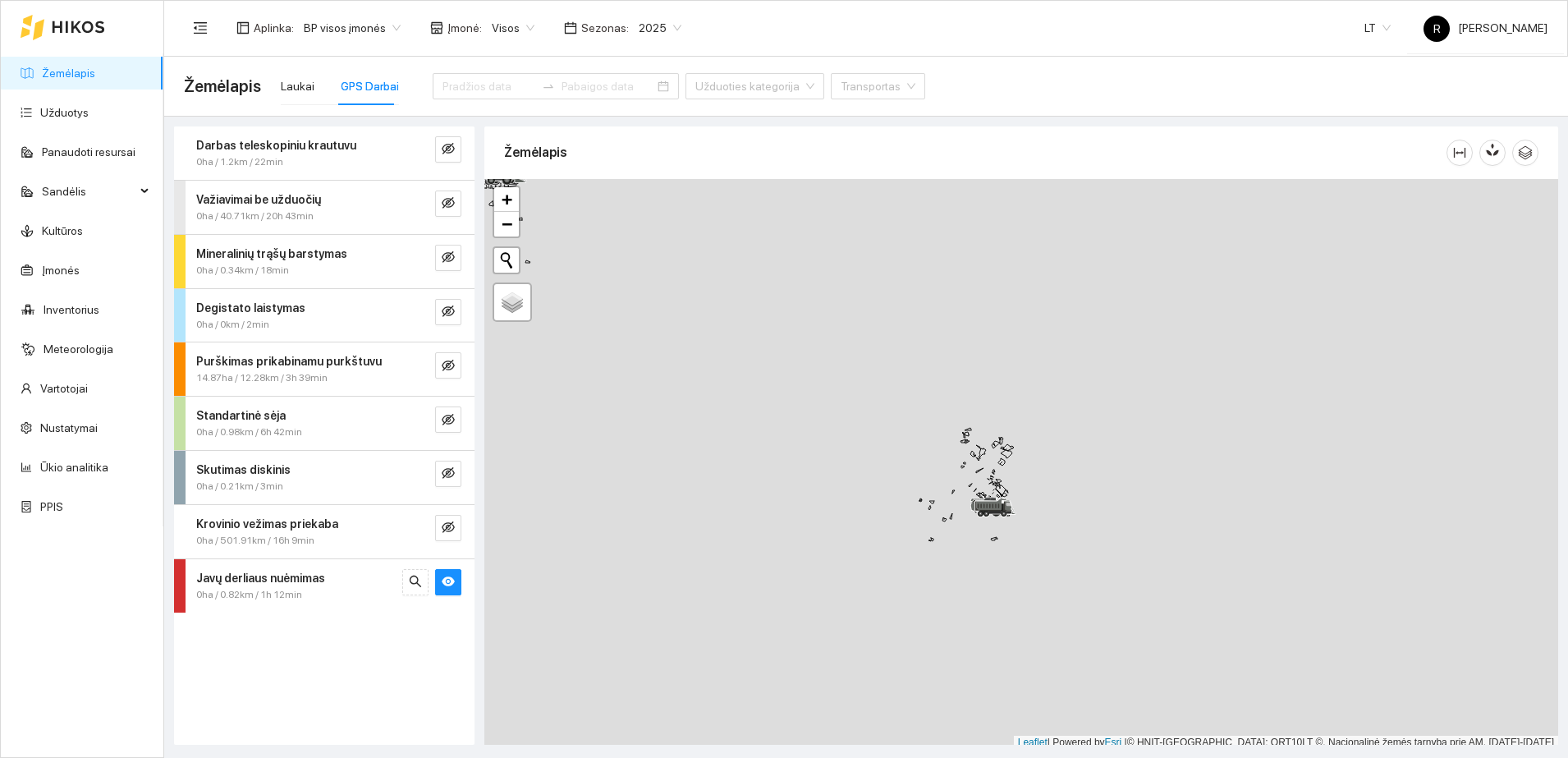
scroll to position [5, 0]
drag, startPoint x: 1145, startPoint y: 569, endPoint x: 1064, endPoint y: 336, distance: 246.7
click at [1077, 296] on div at bounding box center [1020, 460] width 1073 height 570
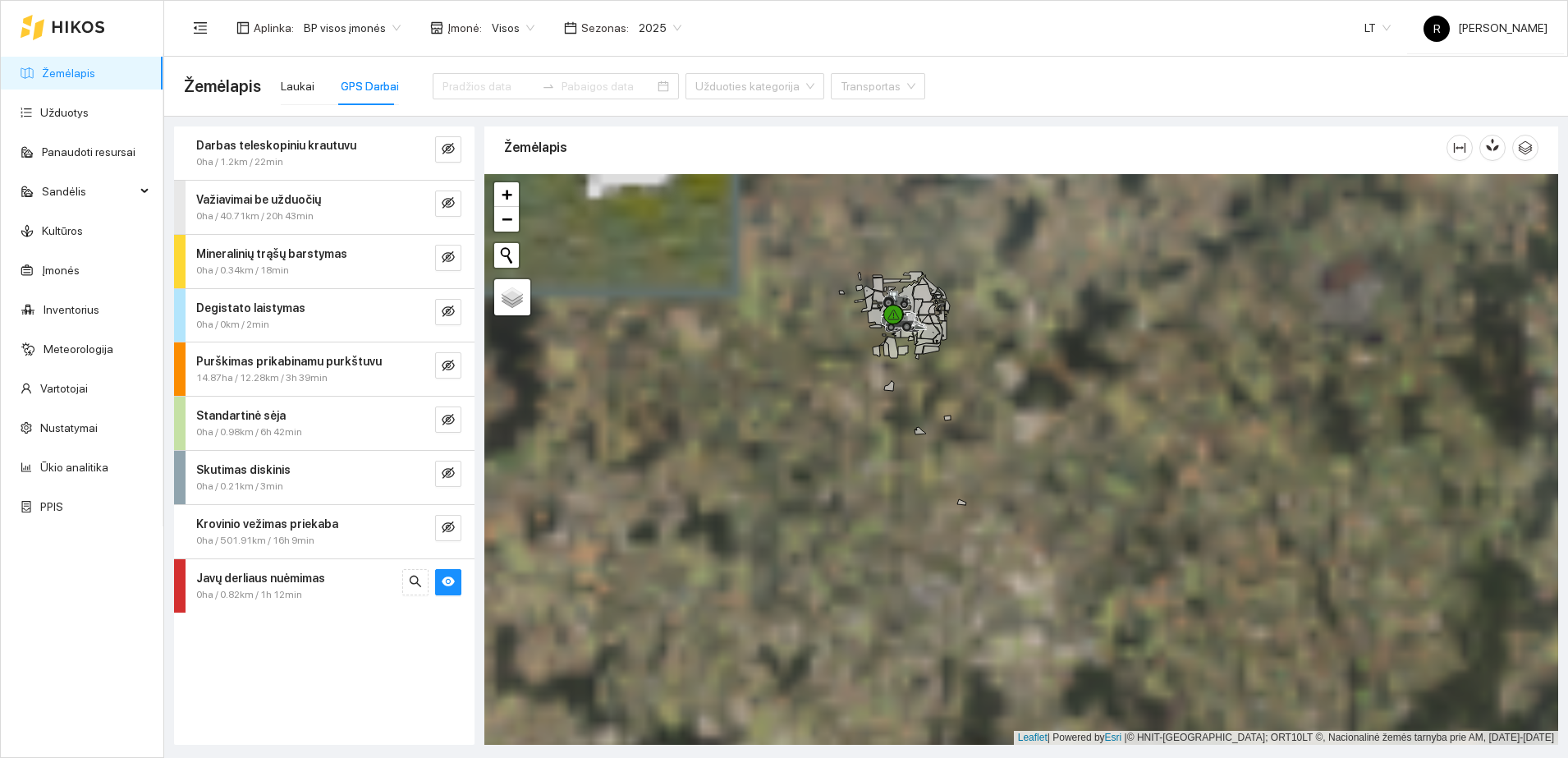
drag, startPoint x: 909, startPoint y: 247, endPoint x: 894, endPoint y: 383, distance: 136.8
click at [894, 358] on icon at bounding box center [892, 347] width 13 height 22
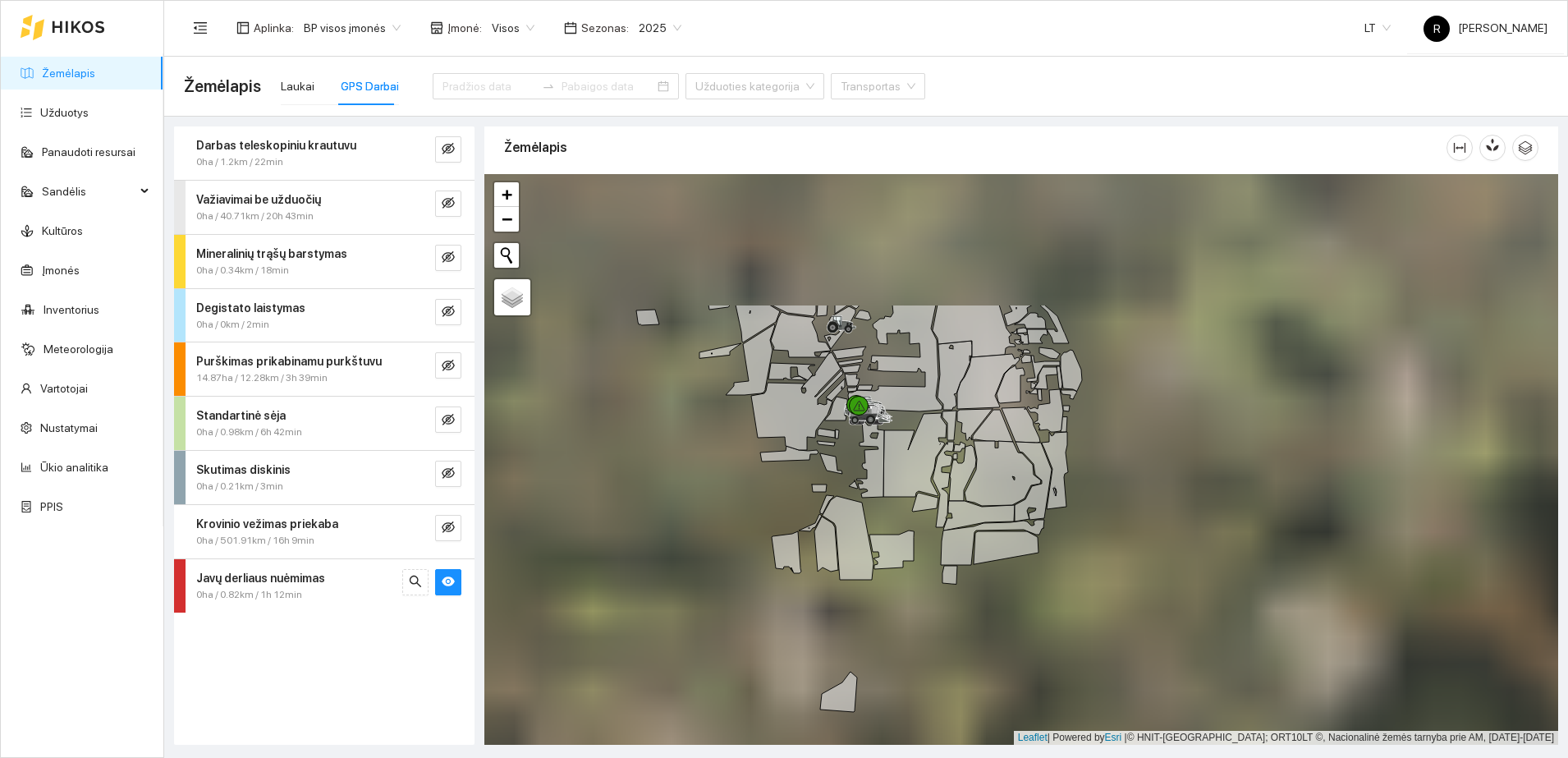
drag, startPoint x: 901, startPoint y: 244, endPoint x: 866, endPoint y: 439, distance: 198.1
click at [866, 439] on div at bounding box center [863, 419] width 9 height 41
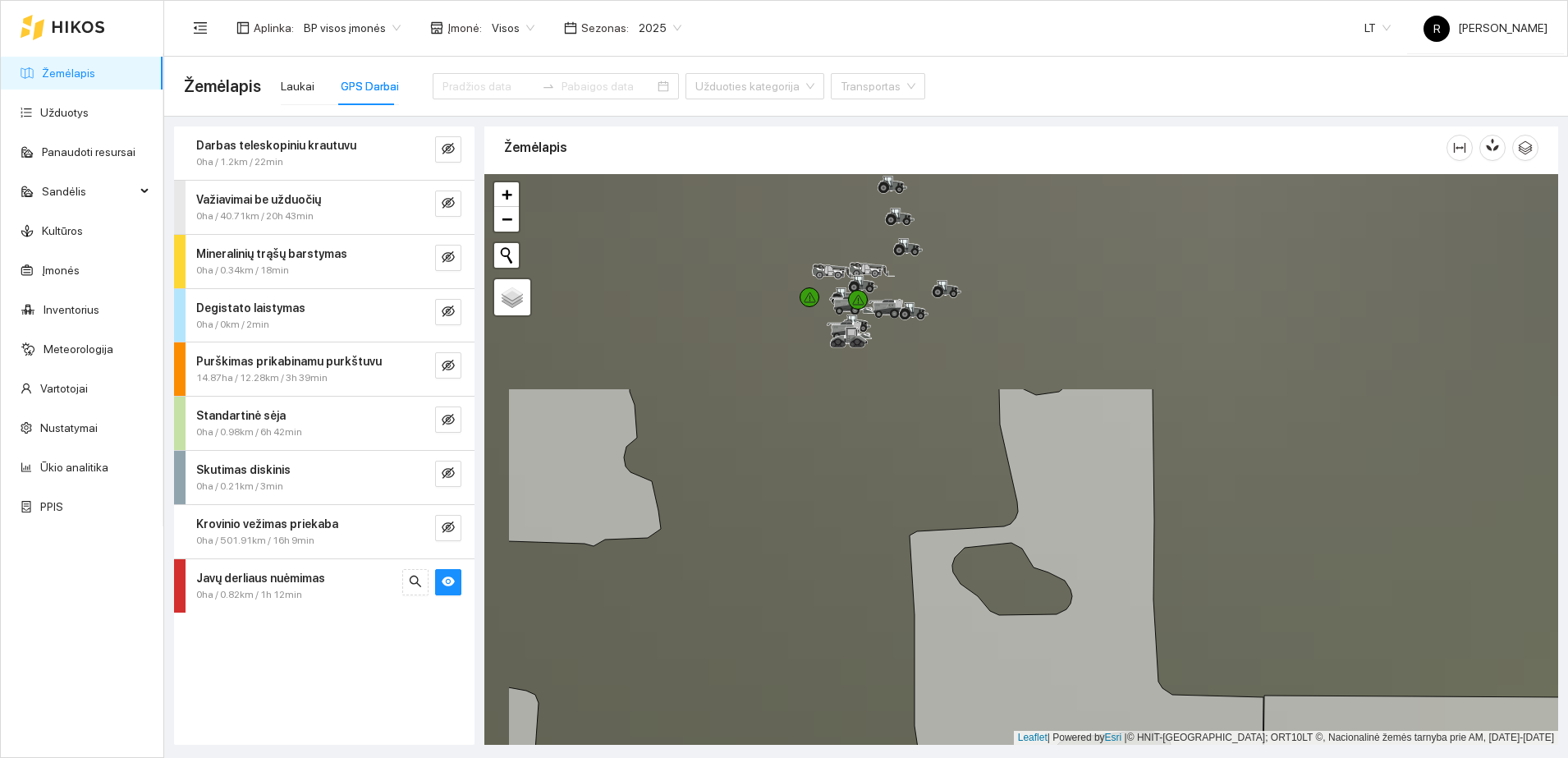
drag, startPoint x: 773, startPoint y: 326, endPoint x: 903, endPoint y: 575, distance: 280.9
click at [903, 575] on div at bounding box center [1020, 460] width 1073 height 570
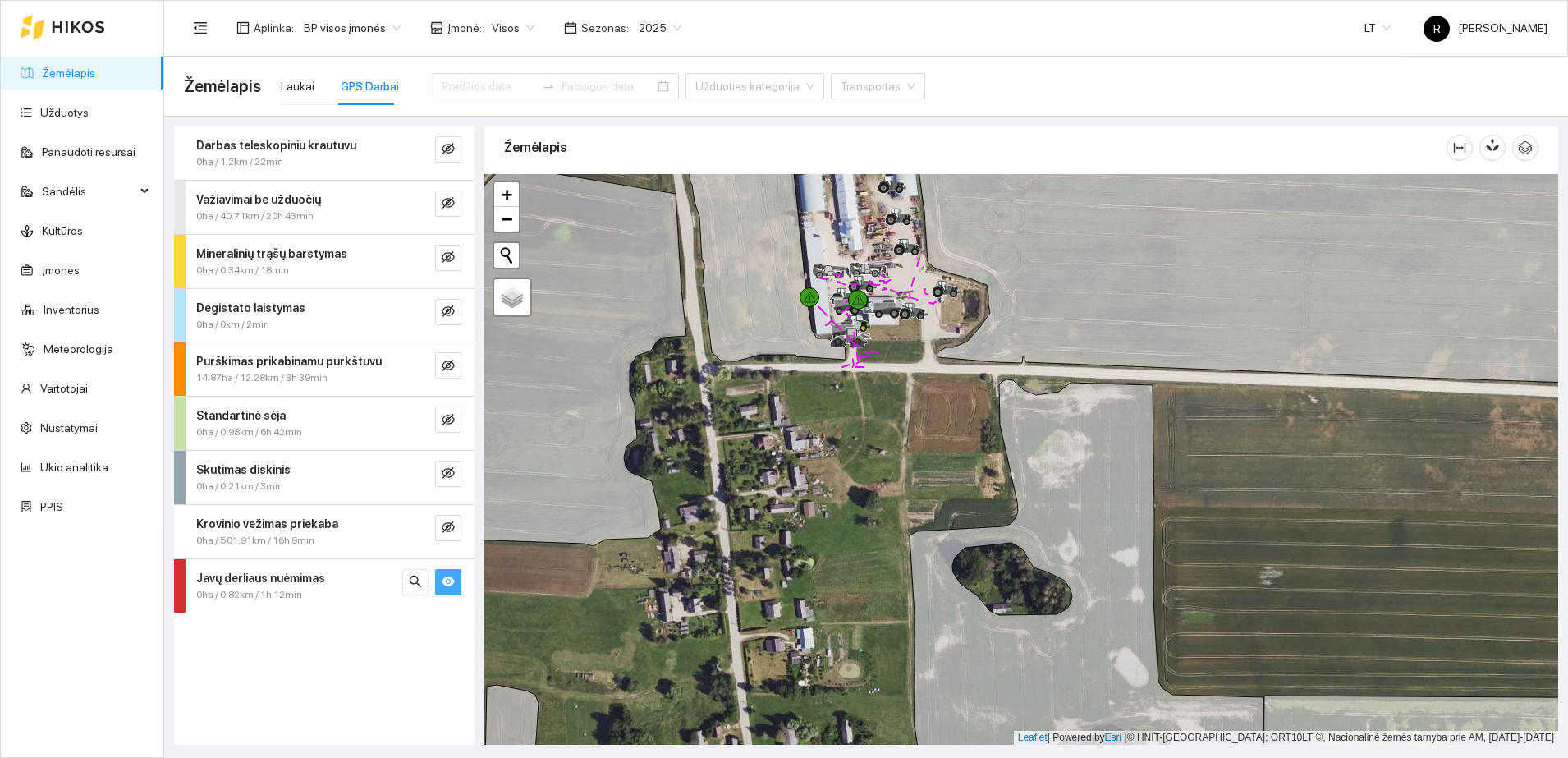
click at [441, 583] on button "button" at bounding box center [448, 582] width 27 height 27
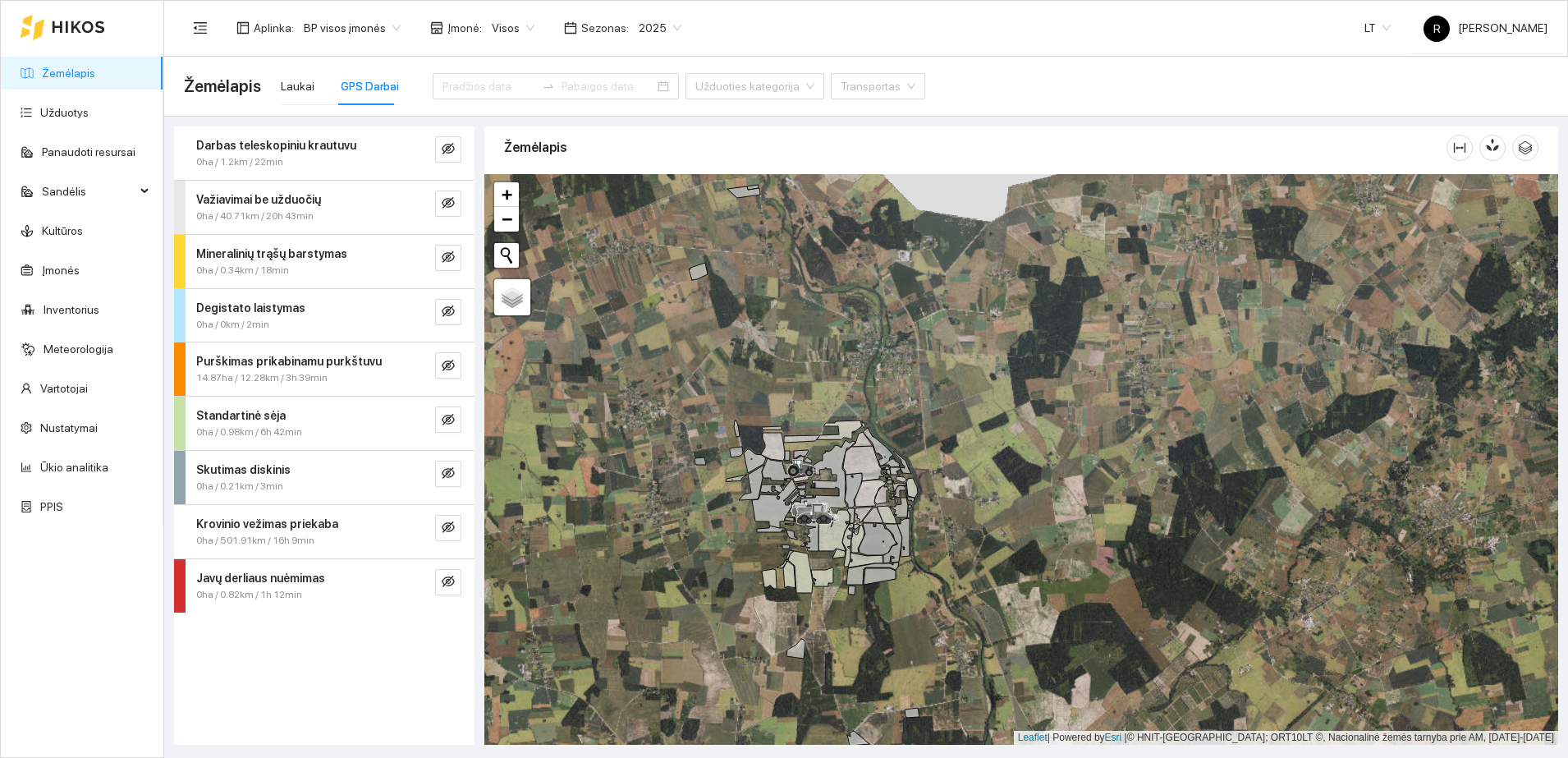
click at [470, 33] on span "Įmonė :" at bounding box center [464, 27] width 34 height 18
click at [492, 27] on span "Visos" at bounding box center [513, 27] width 43 height 25
click at [529, 116] on div "Mūšos aruodai KOOP (SKAPIŠKIS)" at bounding box center [569, 112] width 172 height 18
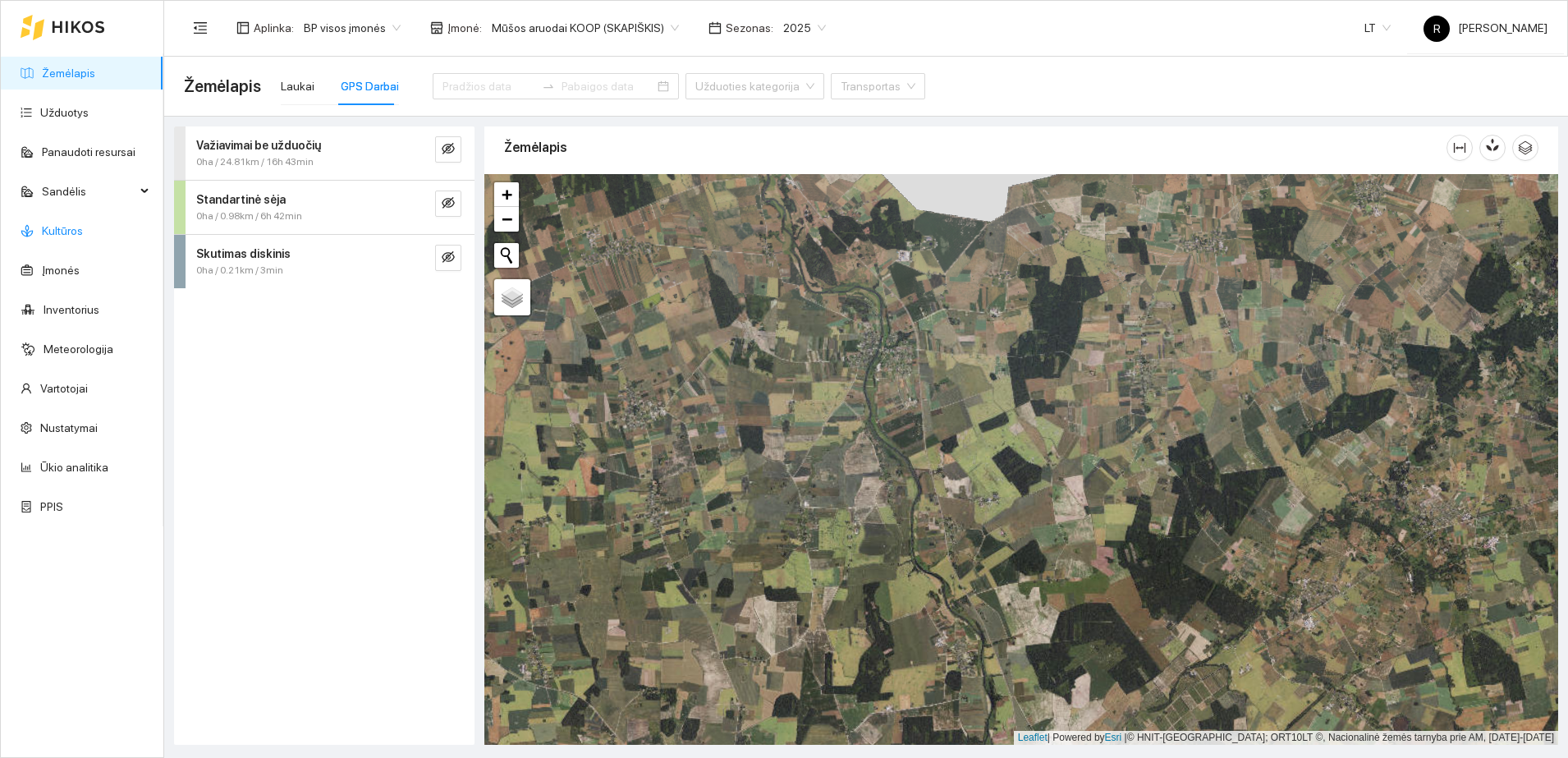
click at [58, 230] on link "Kultūros" at bounding box center [62, 230] width 41 height 13
